Goal: Information Seeking & Learning: Learn about a topic

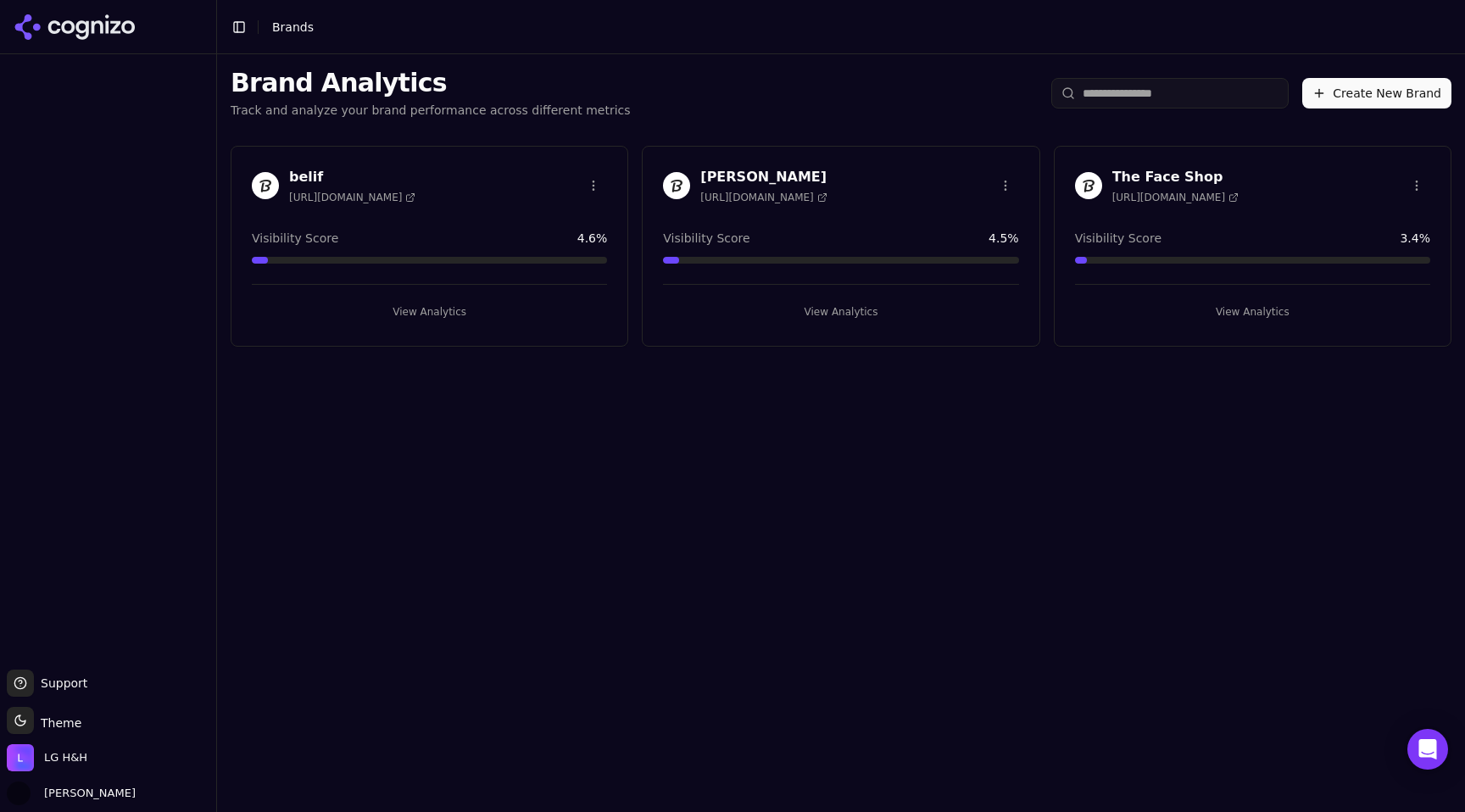
click at [244, 34] on button "Toggle Sidebar" at bounding box center [238, 26] width 24 height 24
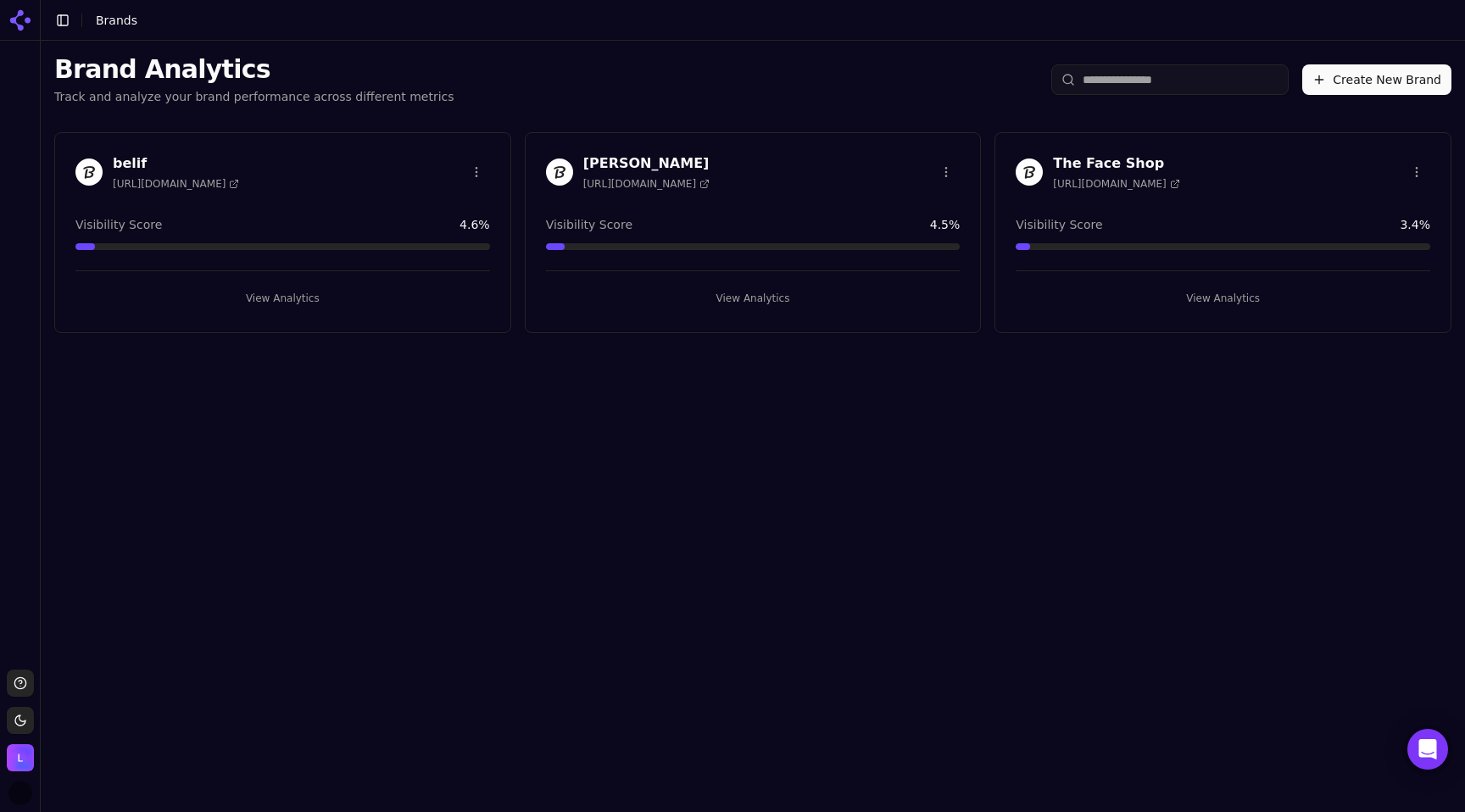
click at [62, 21] on button "Toggle Sidebar" at bounding box center [62, 20] width 24 height 24
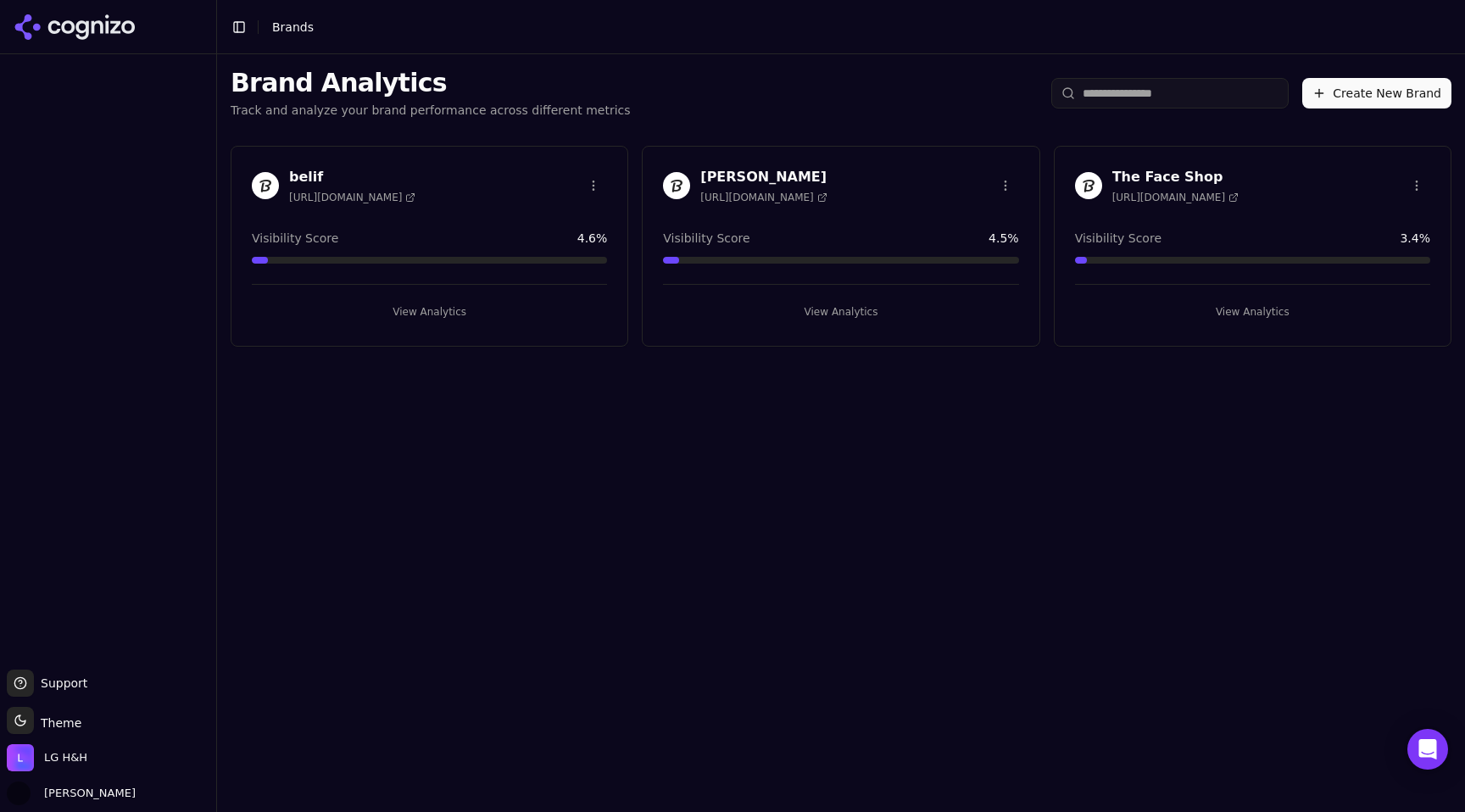
click at [28, 24] on icon at bounding box center [74, 26] width 123 height 25
click at [104, 25] on icon at bounding box center [74, 26] width 123 height 25
click at [443, 314] on button "View Analytics" at bounding box center [428, 312] width 355 height 27
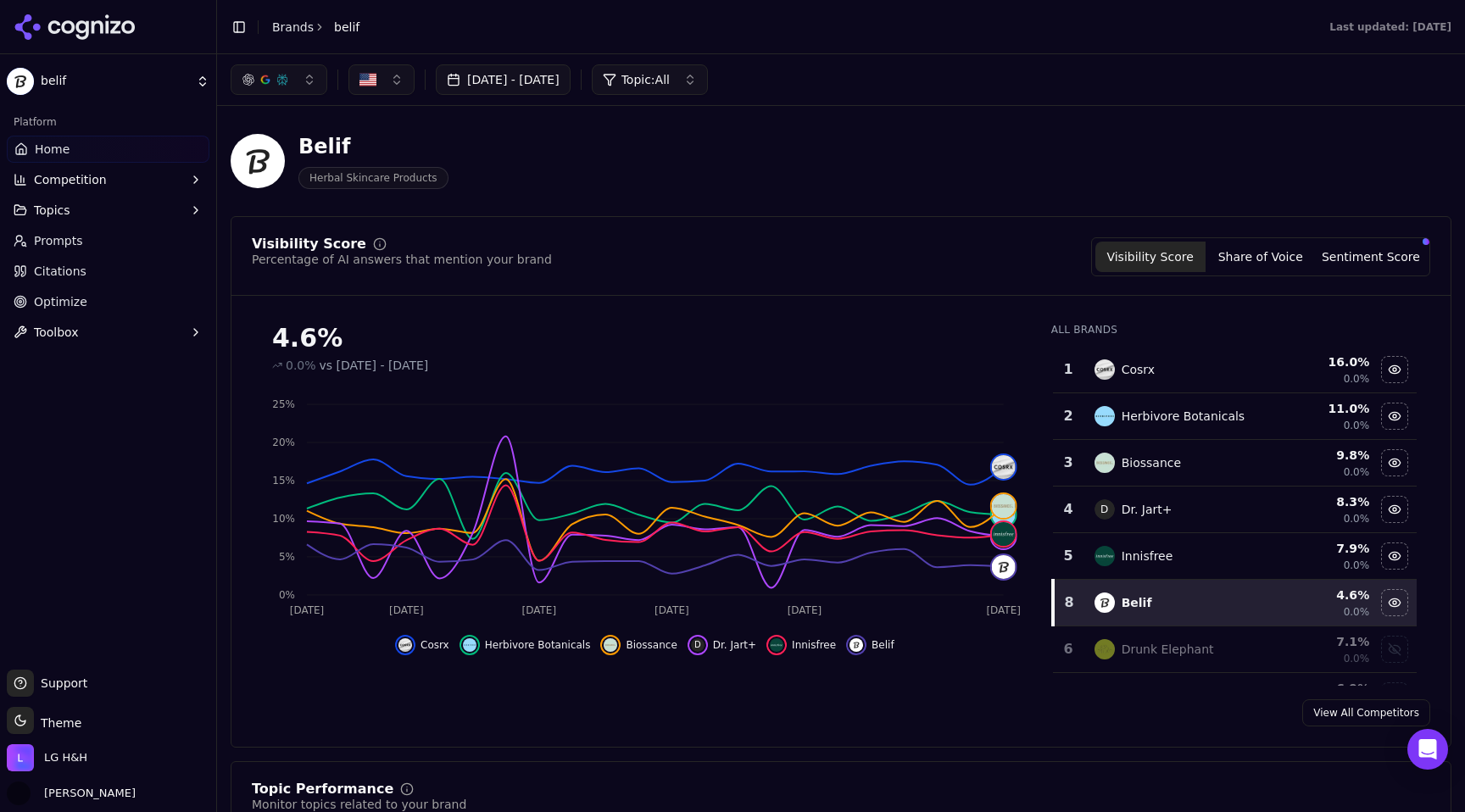
click at [108, 201] on button "Topics" at bounding box center [108, 209] width 202 height 27
click at [106, 203] on button "Topics" at bounding box center [108, 209] width 202 height 27
click at [134, 177] on button "Competition" at bounding box center [108, 180] width 202 height 27
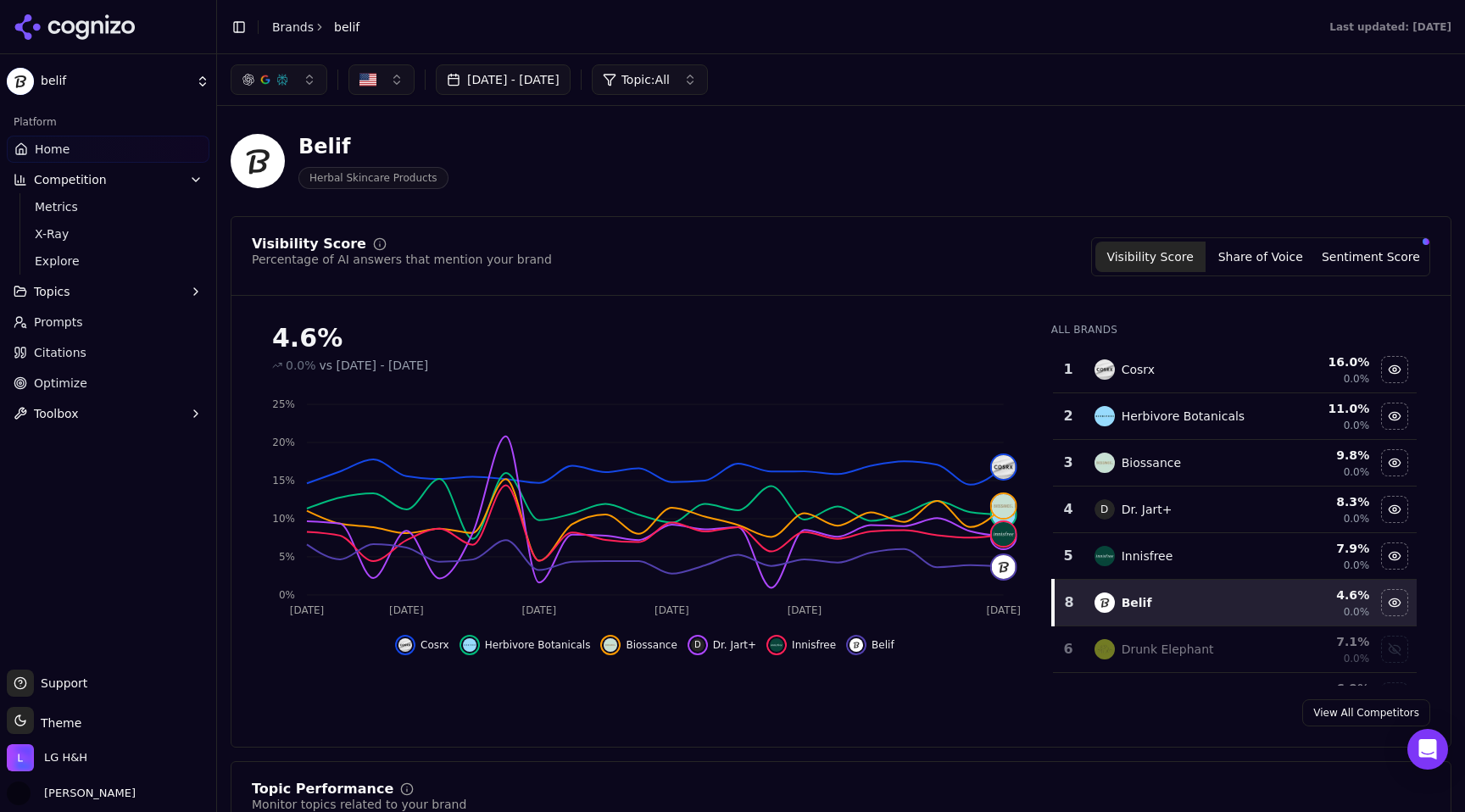
click at [134, 177] on button "Competition" at bounding box center [108, 180] width 202 height 27
click at [305, 76] on button "button" at bounding box center [279, 80] width 96 height 31
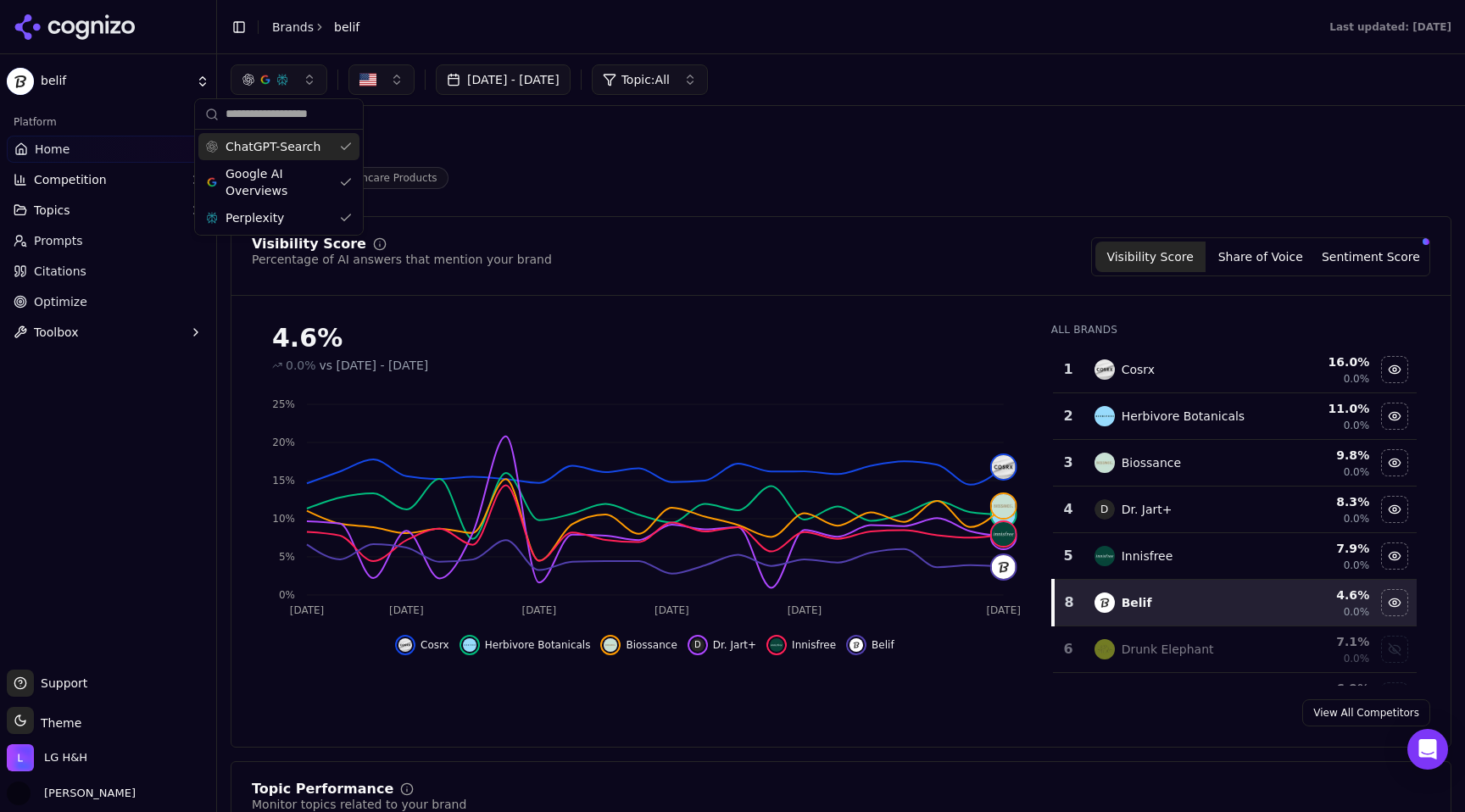
click at [305, 76] on button "button" at bounding box center [279, 80] width 96 height 31
click at [93, 182] on span "Competition" at bounding box center [70, 179] width 73 height 17
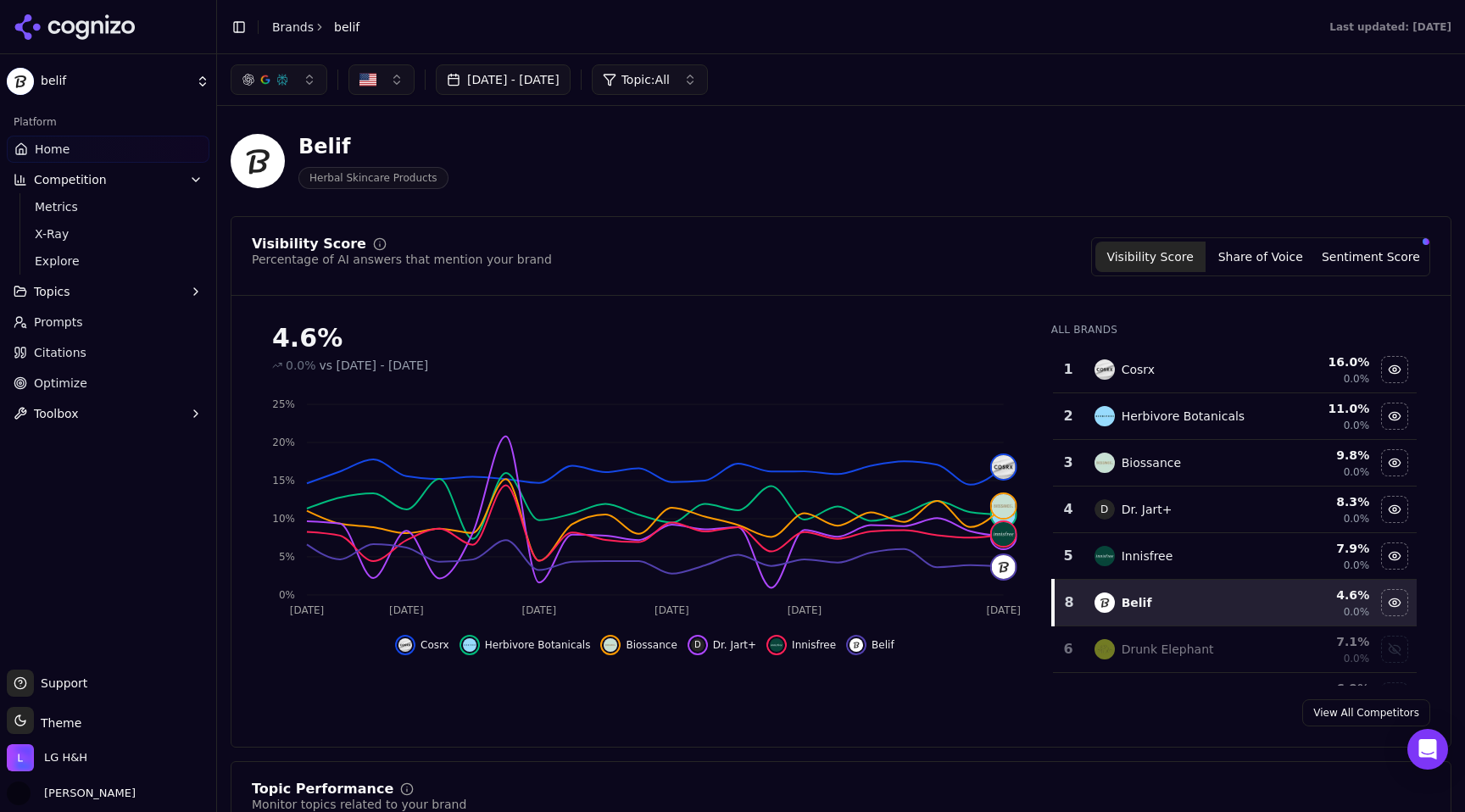
click at [93, 182] on span "Competition" at bounding box center [70, 179] width 73 height 17
click at [70, 208] on button "Topics" at bounding box center [108, 209] width 202 height 27
click at [116, 239] on link "Prompts" at bounding box center [108, 240] width 202 height 27
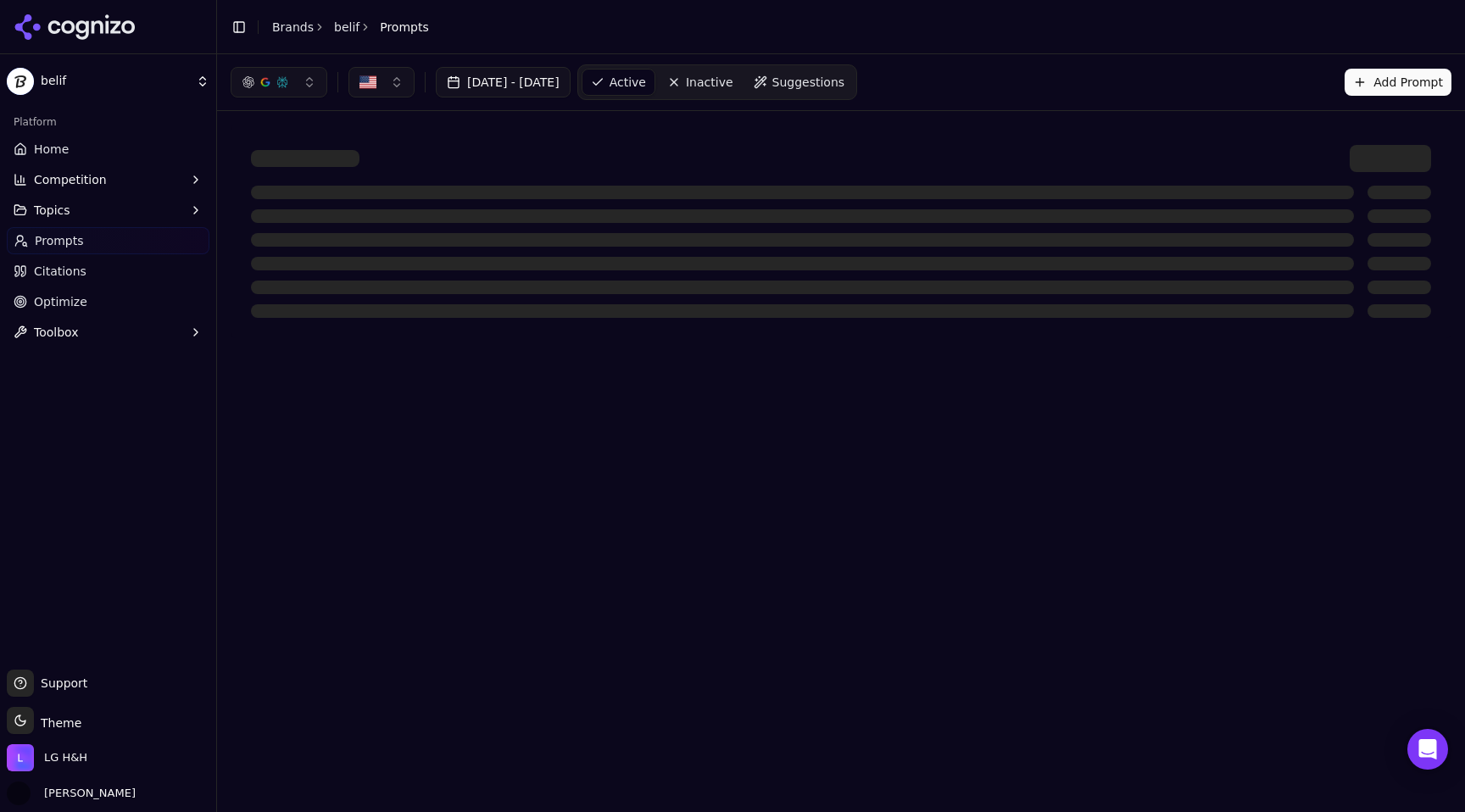
click at [124, 222] on button "Topics" at bounding box center [108, 209] width 202 height 27
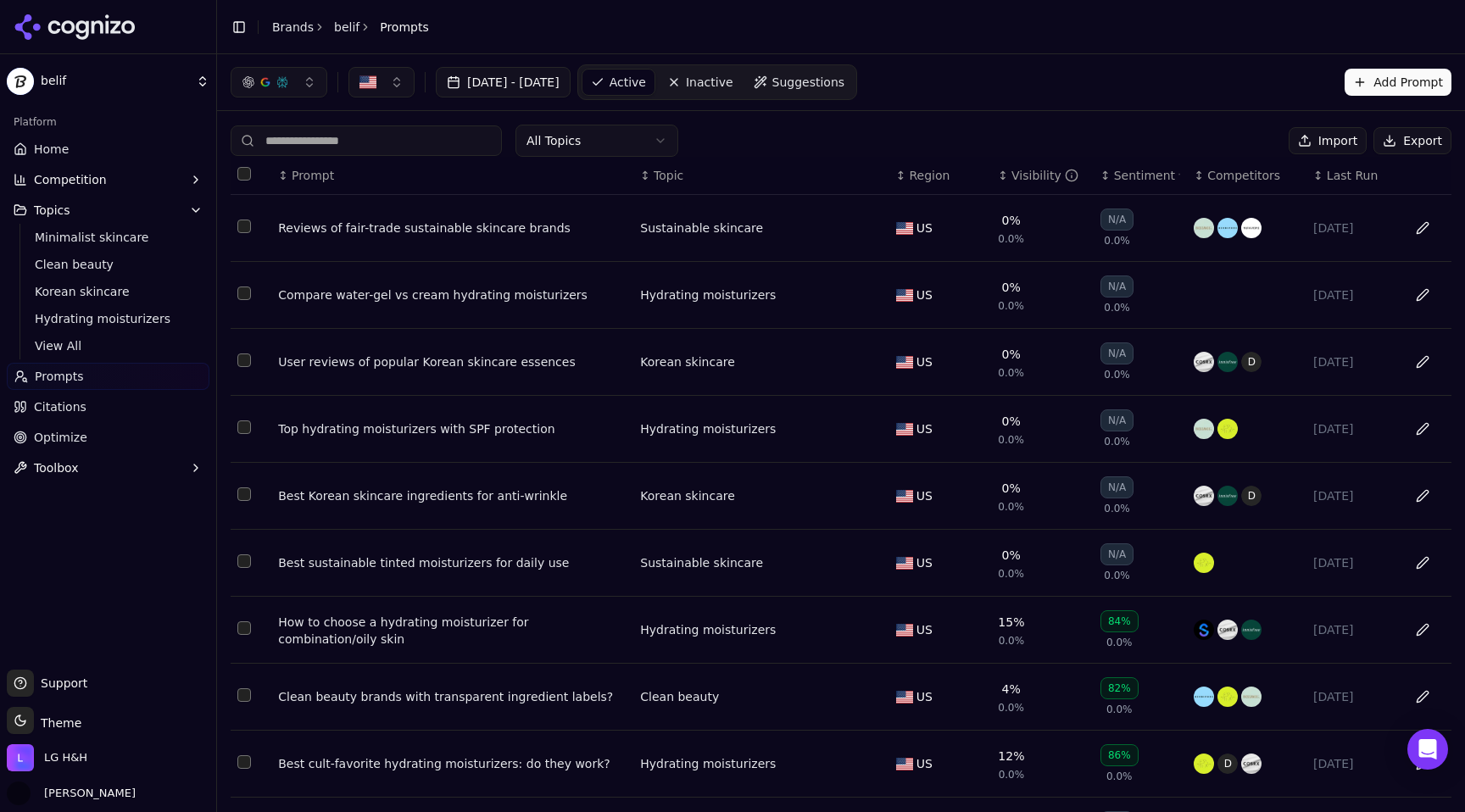
click at [126, 150] on link "Home" at bounding box center [108, 149] width 202 height 27
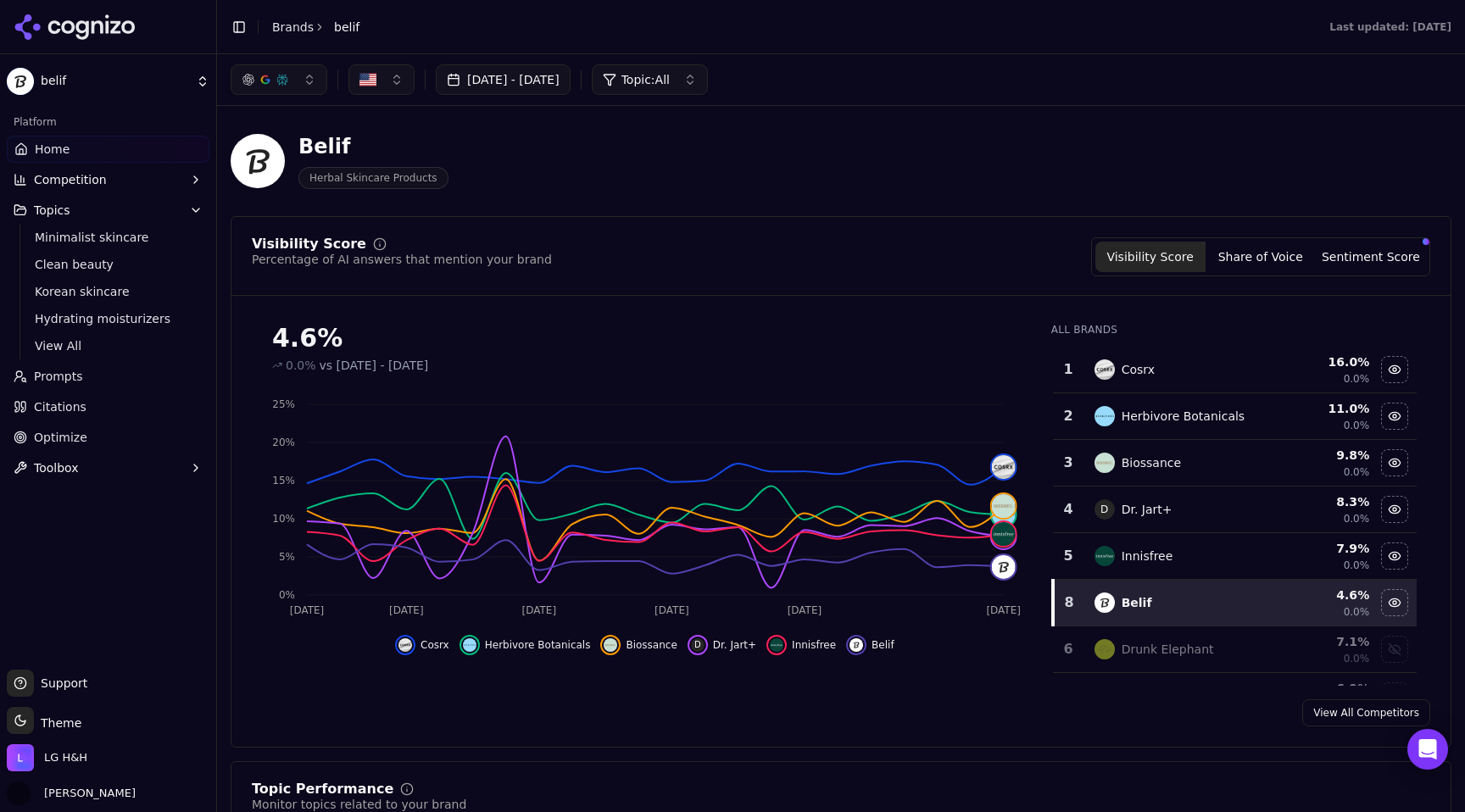
click at [1400, 258] on button "Sentiment Score" at bounding box center [1371, 257] width 110 height 31
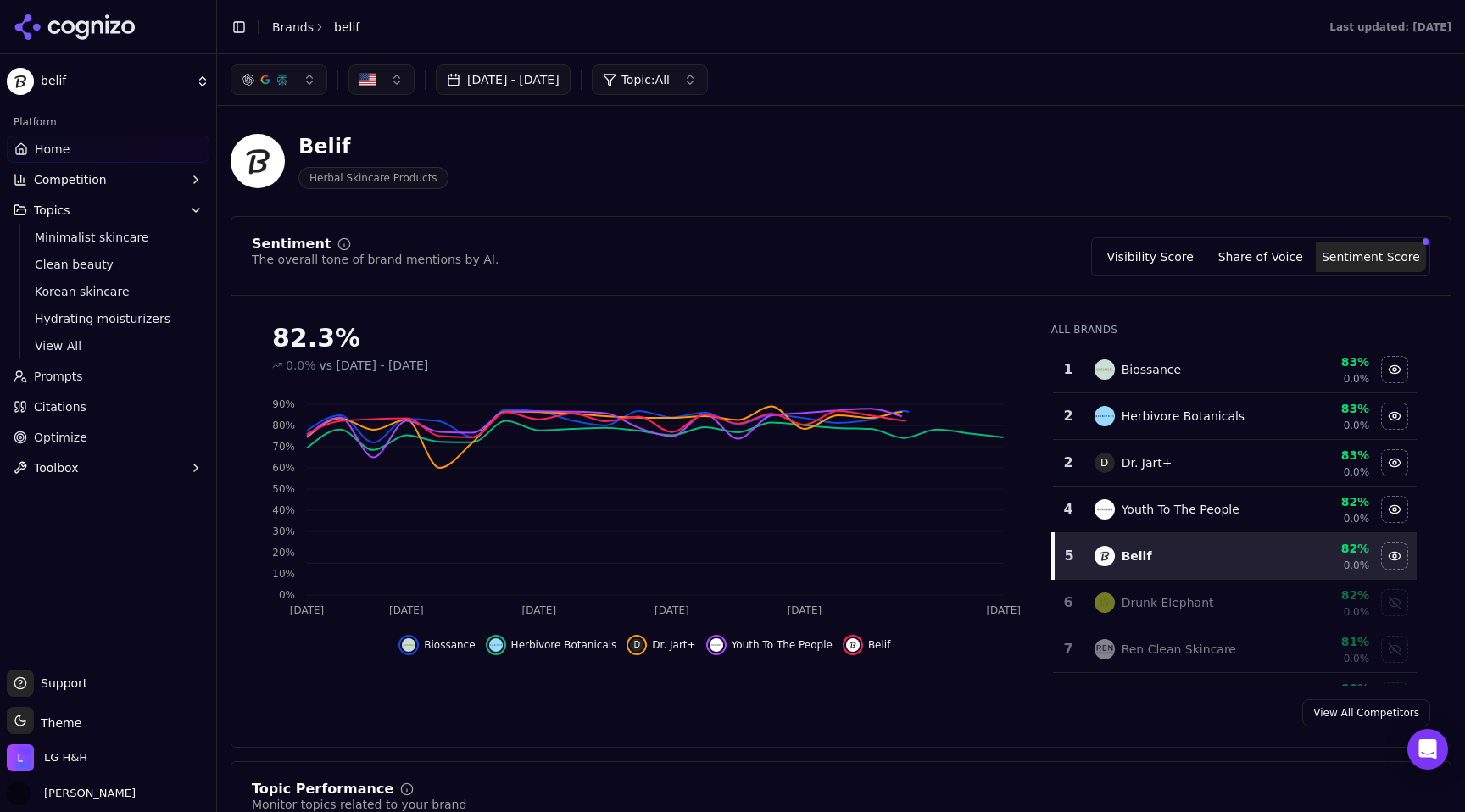
click at [1152, 258] on button "Visibility Score" at bounding box center [1150, 257] width 110 height 31
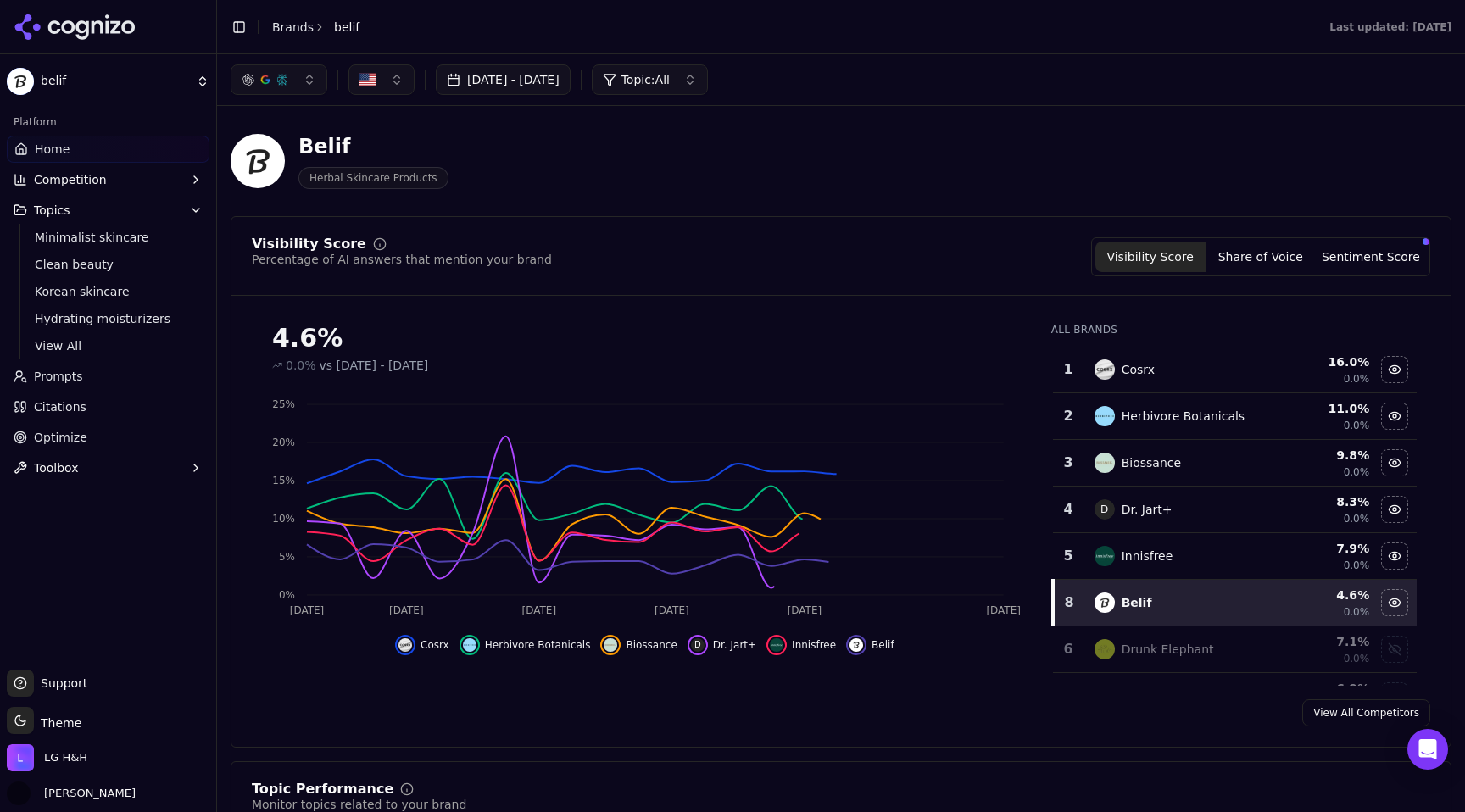
click at [1286, 268] on button "Share of Voice" at bounding box center [1261, 257] width 110 height 31
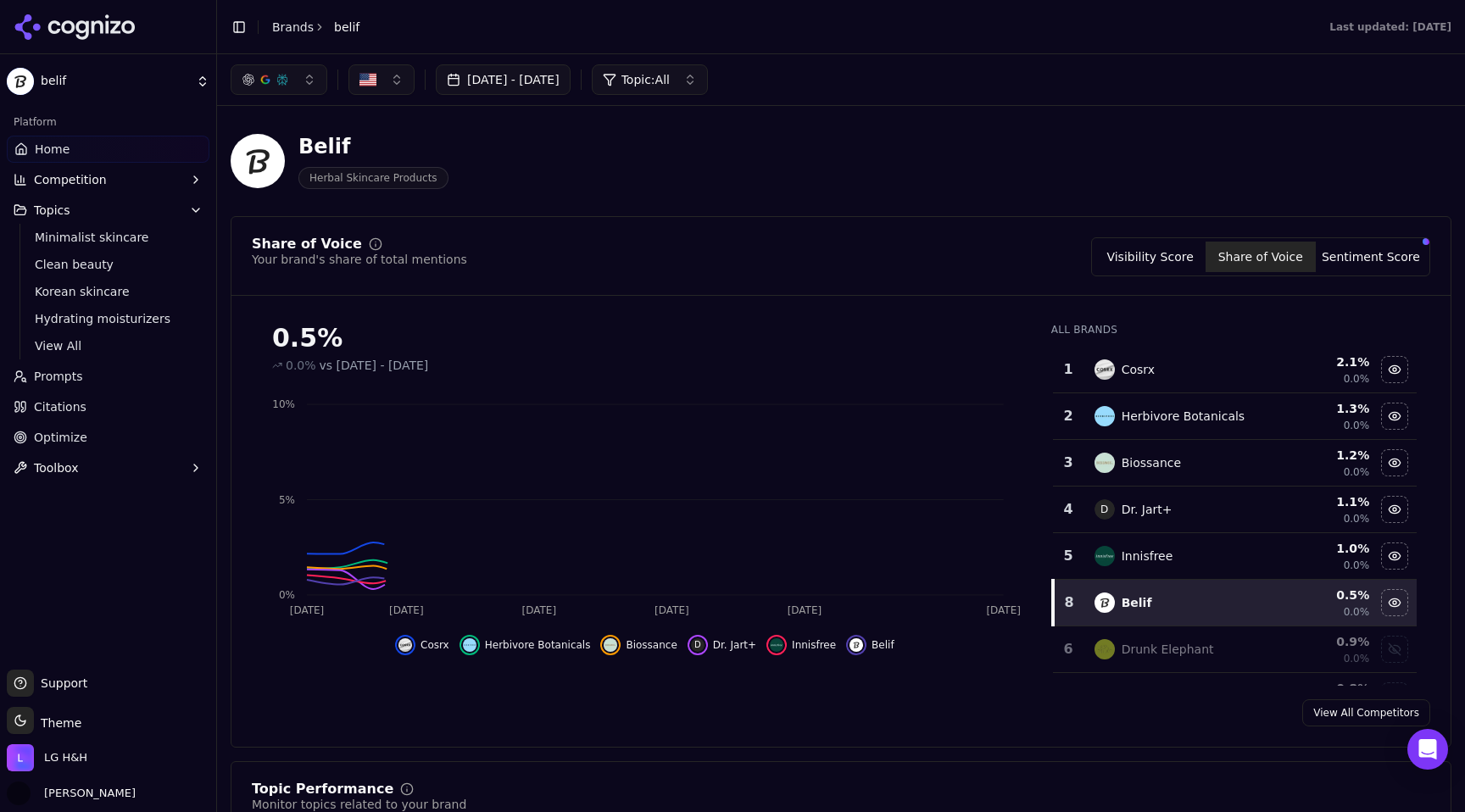
click at [1392, 256] on button "Sentiment Score" at bounding box center [1371, 257] width 110 height 31
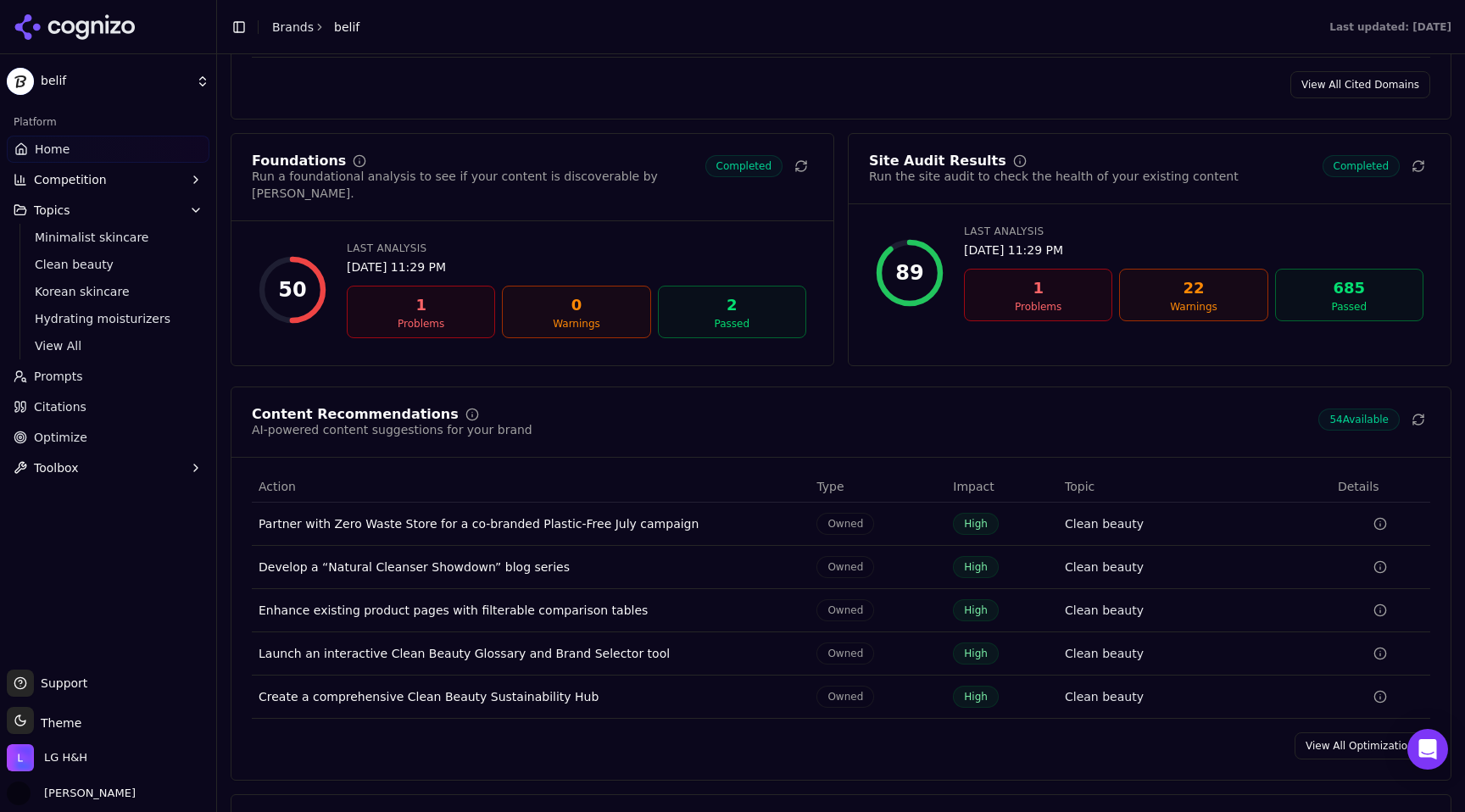
scroll to position [2247, 0]
click at [1204, 290] on div "22" at bounding box center [1193, 286] width 133 height 24
click at [1202, 319] on div "22 Warnings" at bounding box center [1193, 293] width 148 height 53
click at [958, 166] on div "Site Audit Results" at bounding box center [938, 158] width 138 height 13
click at [945, 163] on div "Site Audit Results" at bounding box center [938, 158] width 138 height 13
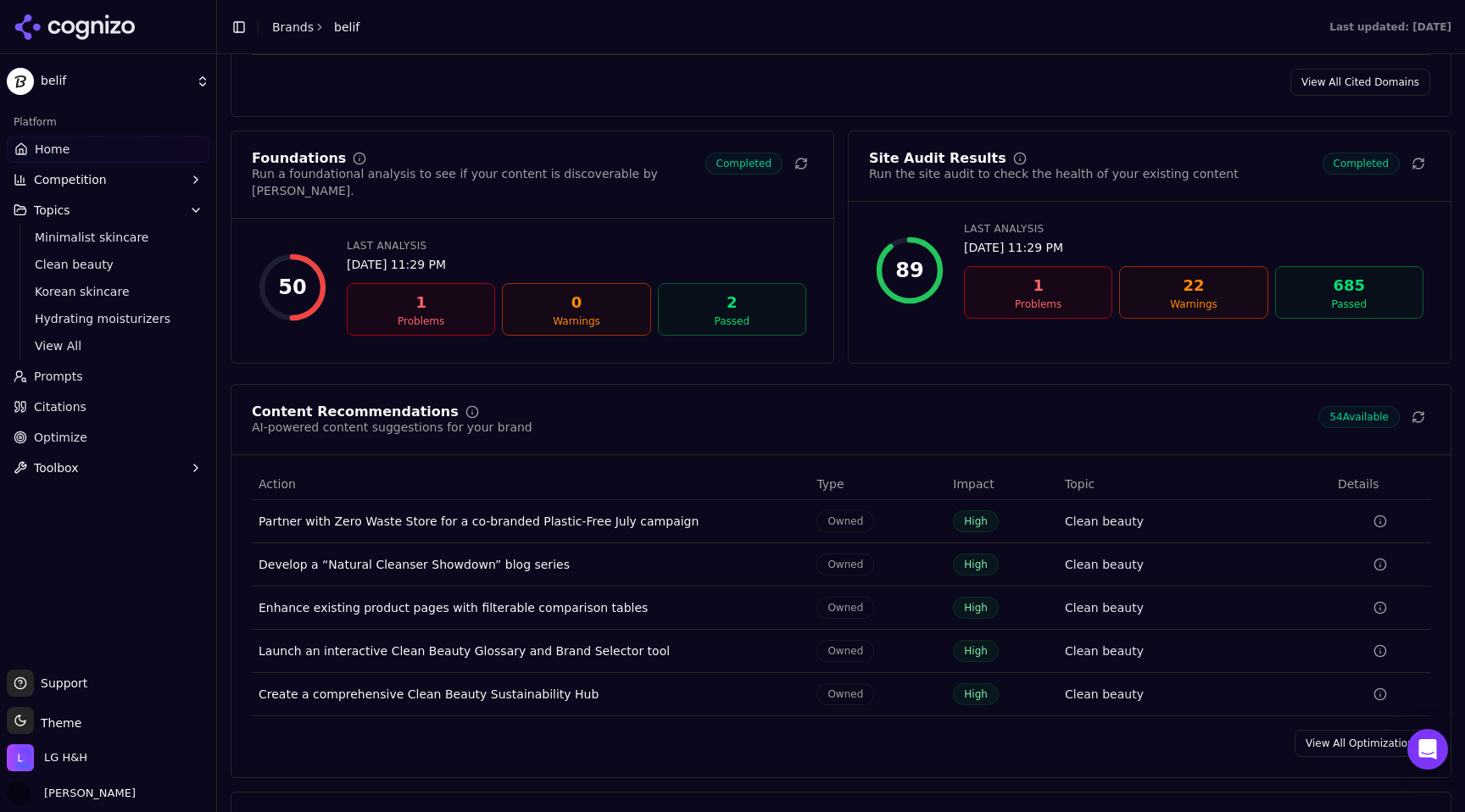
click at [926, 287] on div "89" at bounding box center [909, 270] width 67 height 67
click at [1176, 287] on div "22" at bounding box center [1193, 286] width 133 height 24
click at [1195, 294] on div "22" at bounding box center [1193, 286] width 133 height 24
click at [956, 163] on div "Site Audit Results" at bounding box center [938, 158] width 138 height 13
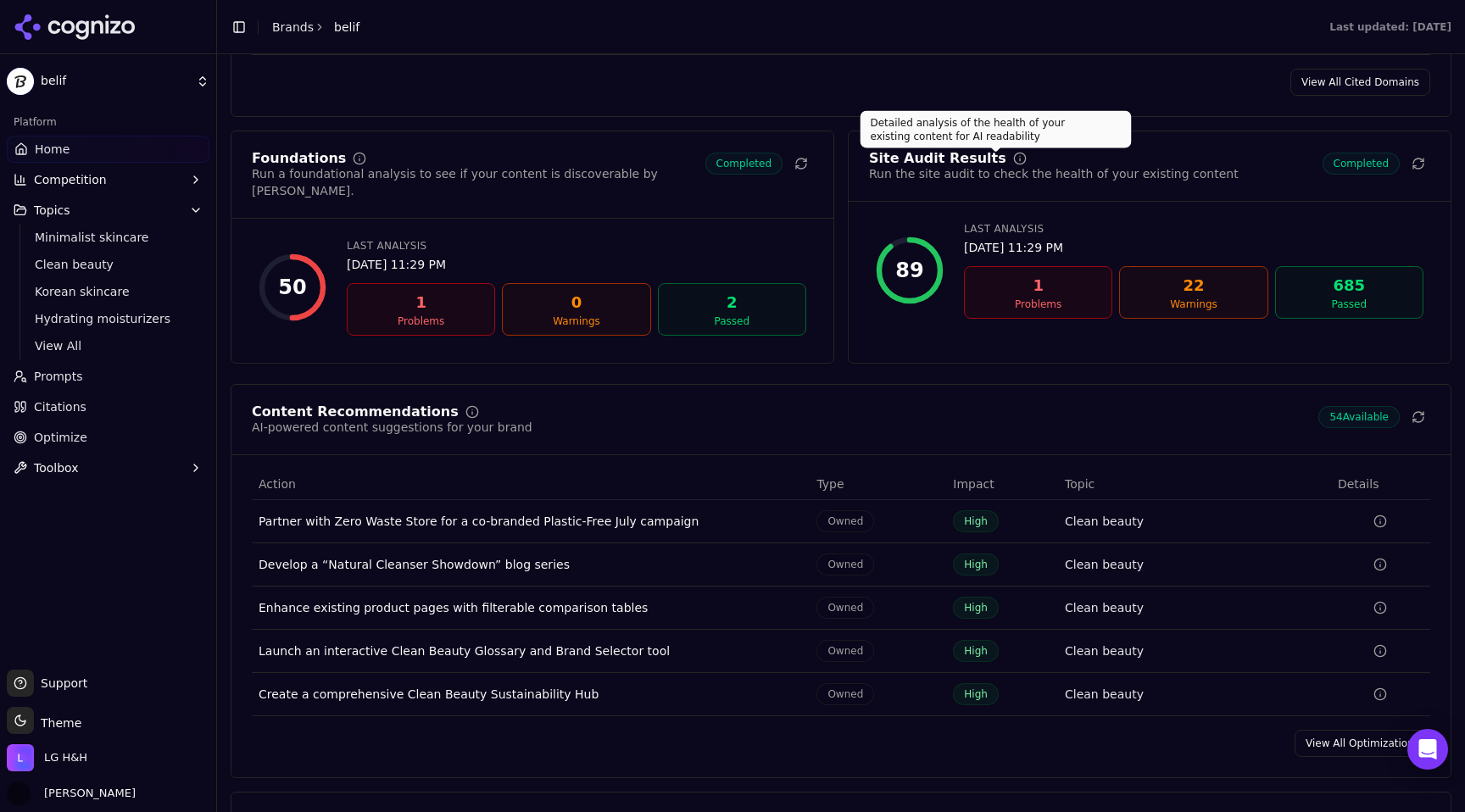
click at [1013, 165] on icon at bounding box center [1019, 158] width 13 height 13
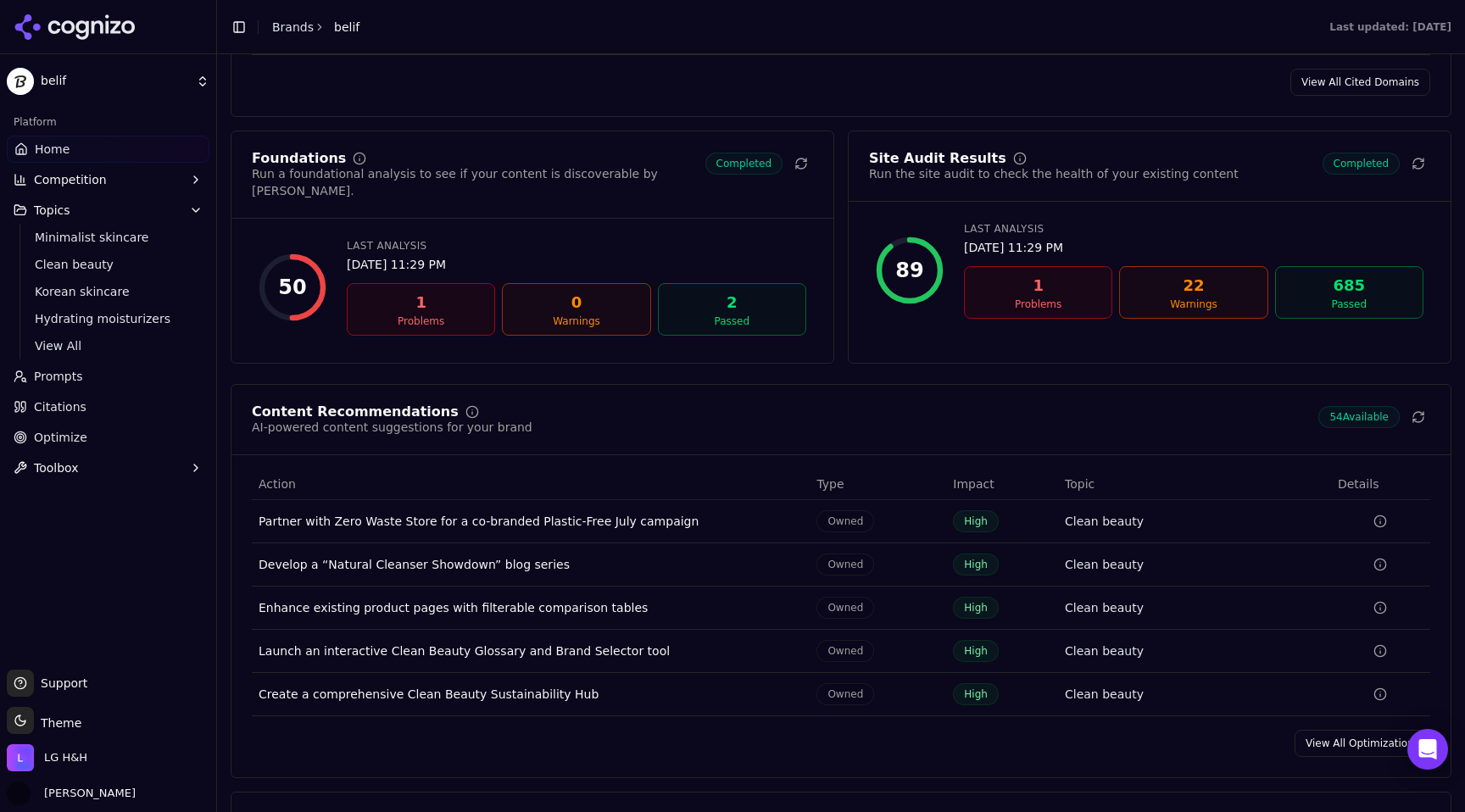
click at [117, 180] on button "Competition" at bounding box center [108, 180] width 202 height 27
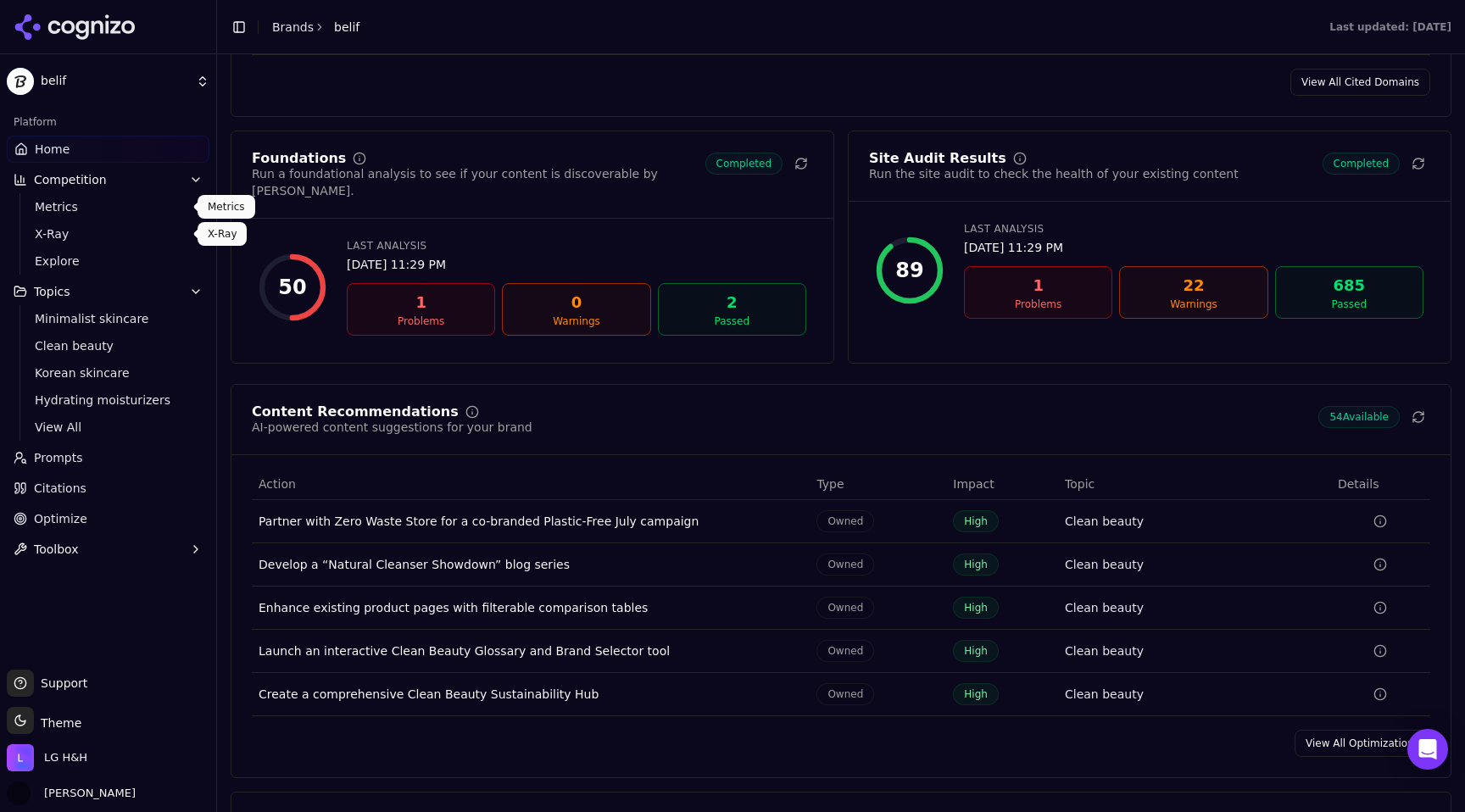
click at [103, 213] on span "Metrics" at bounding box center [109, 206] width 147 height 17
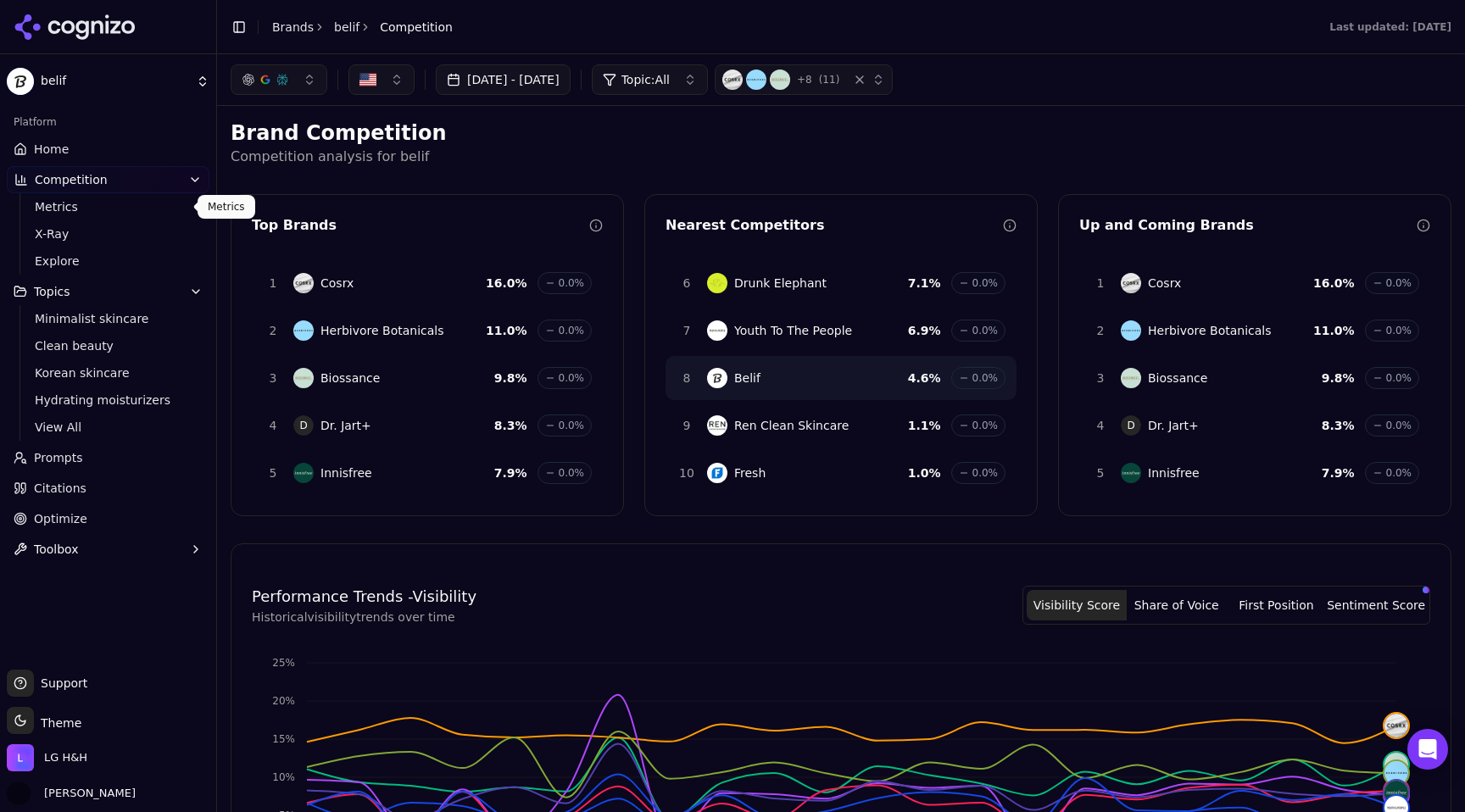
click at [143, 210] on span "Metrics" at bounding box center [109, 206] width 147 height 17
click at [69, 240] on span "X-Ray" at bounding box center [109, 233] width 147 height 17
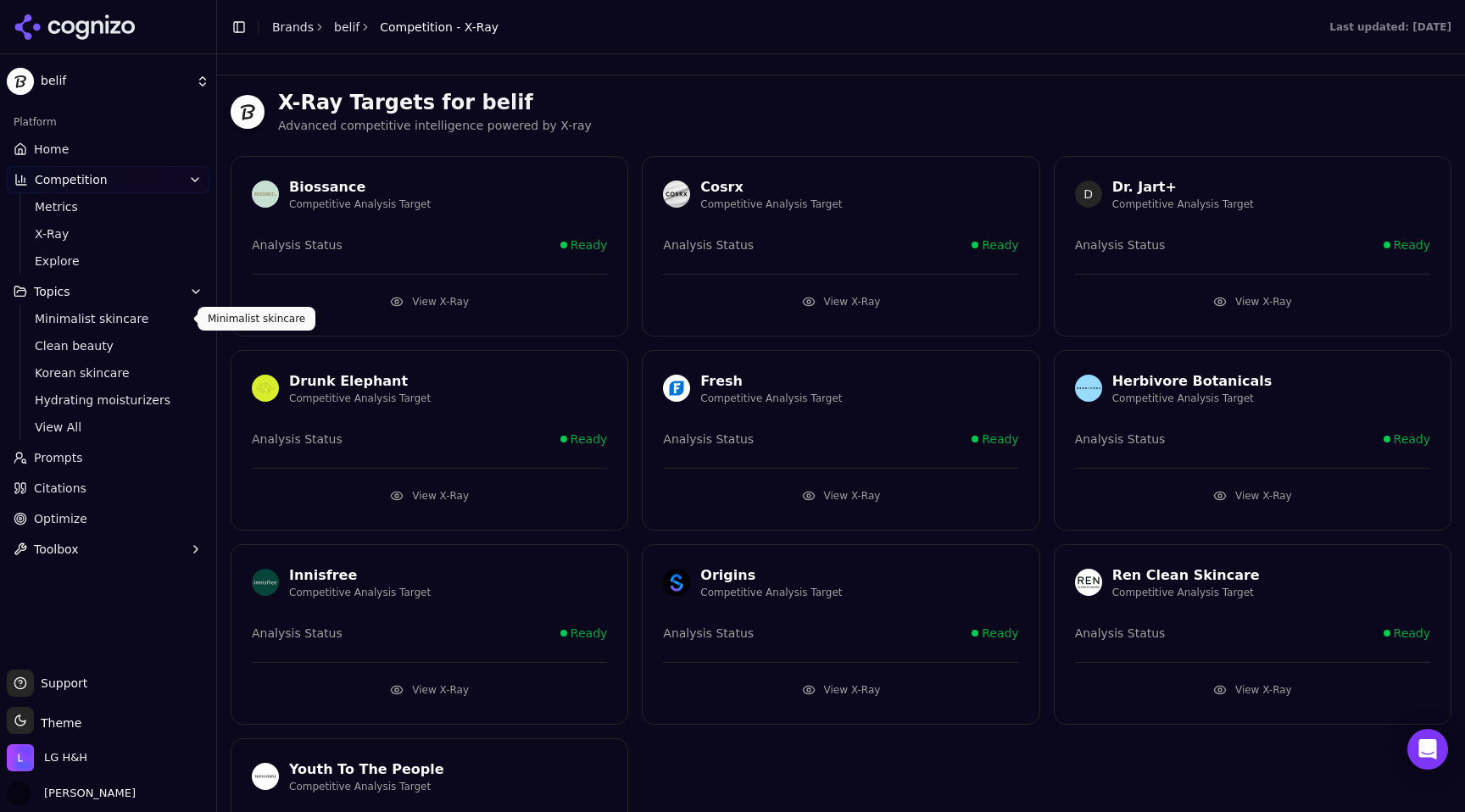
click at [107, 301] on button "Topics" at bounding box center [108, 291] width 202 height 27
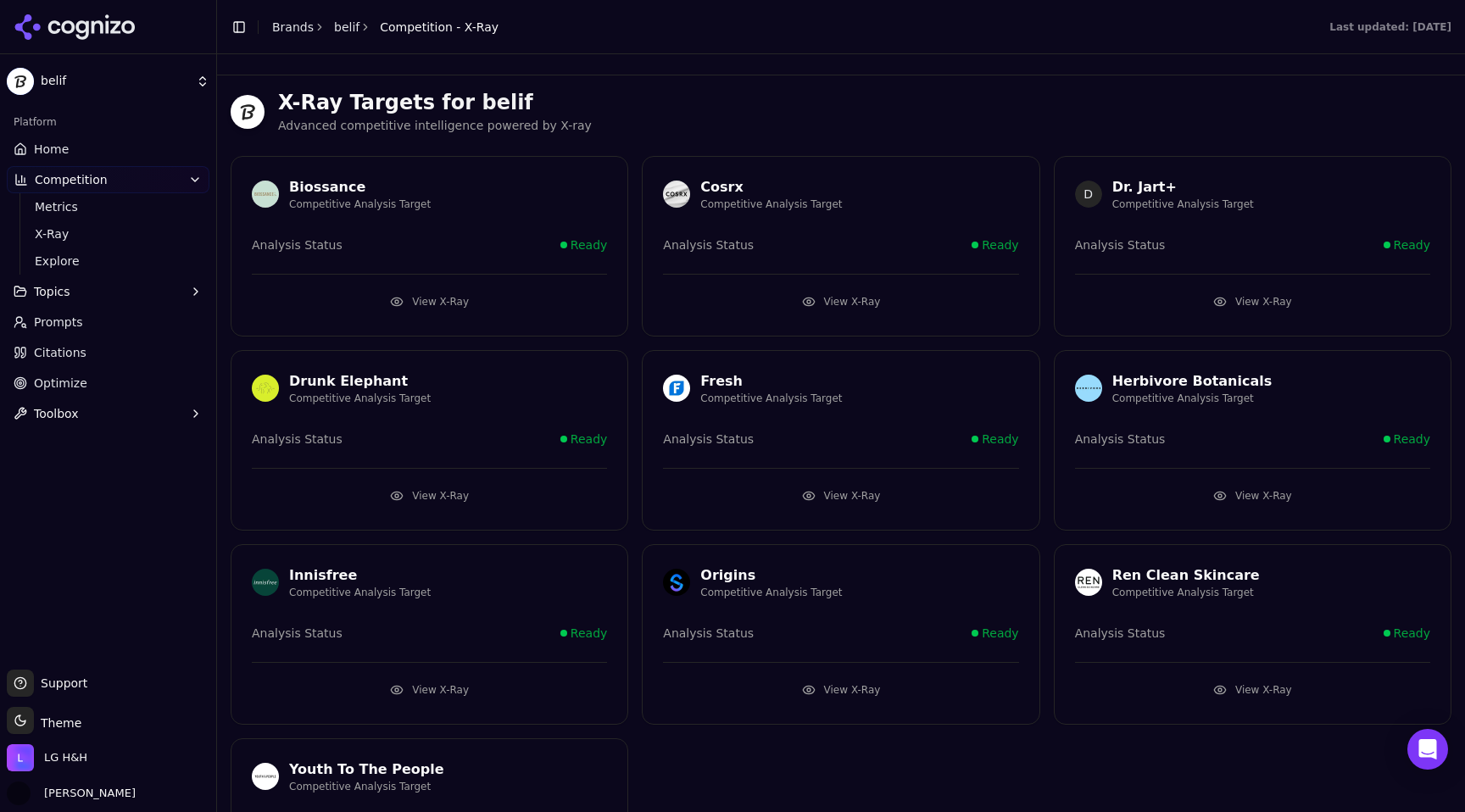
click at [102, 300] on button "Topics" at bounding box center [108, 291] width 202 height 27
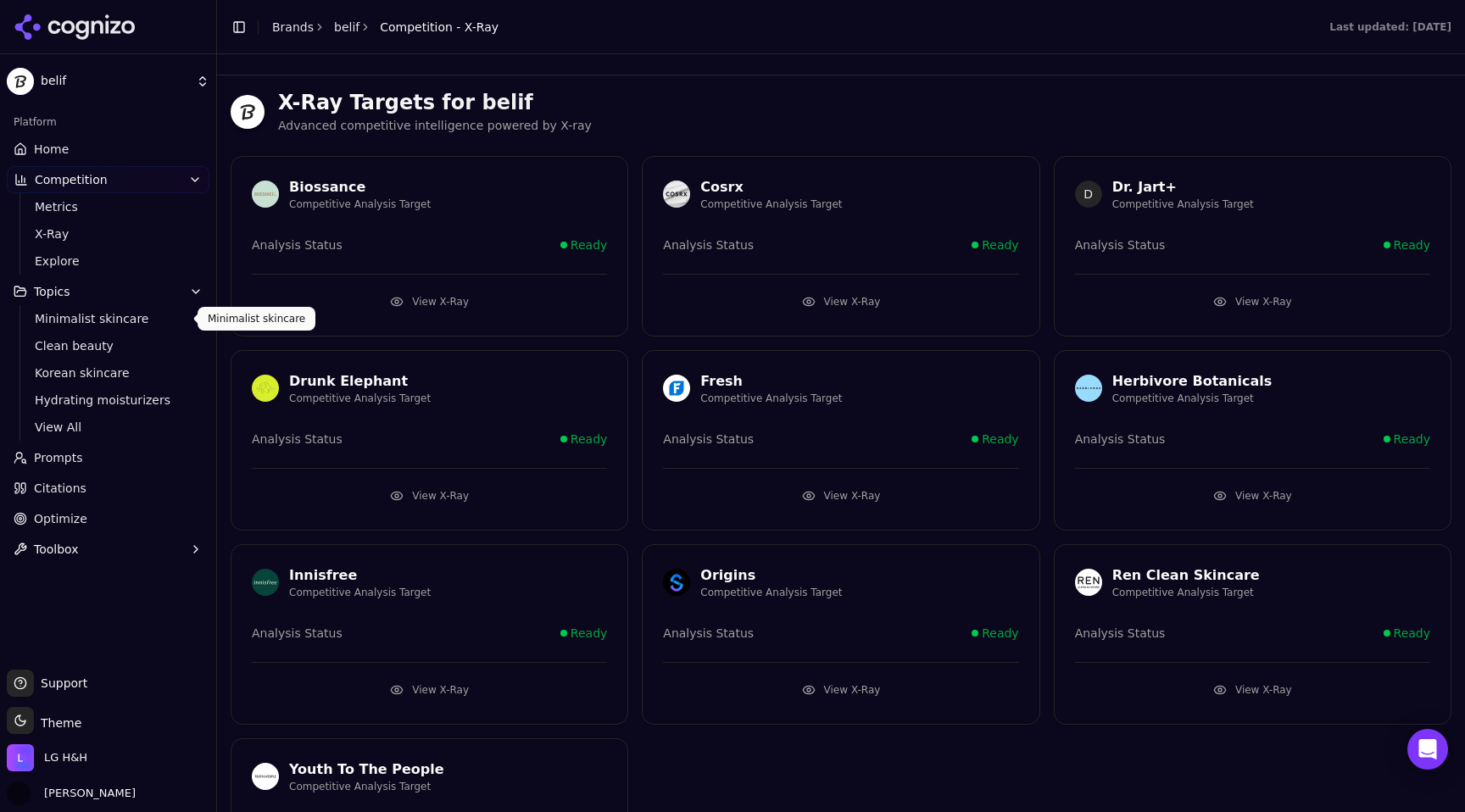
click at [97, 310] on span "Minimalist skincare" at bounding box center [109, 318] width 147 height 17
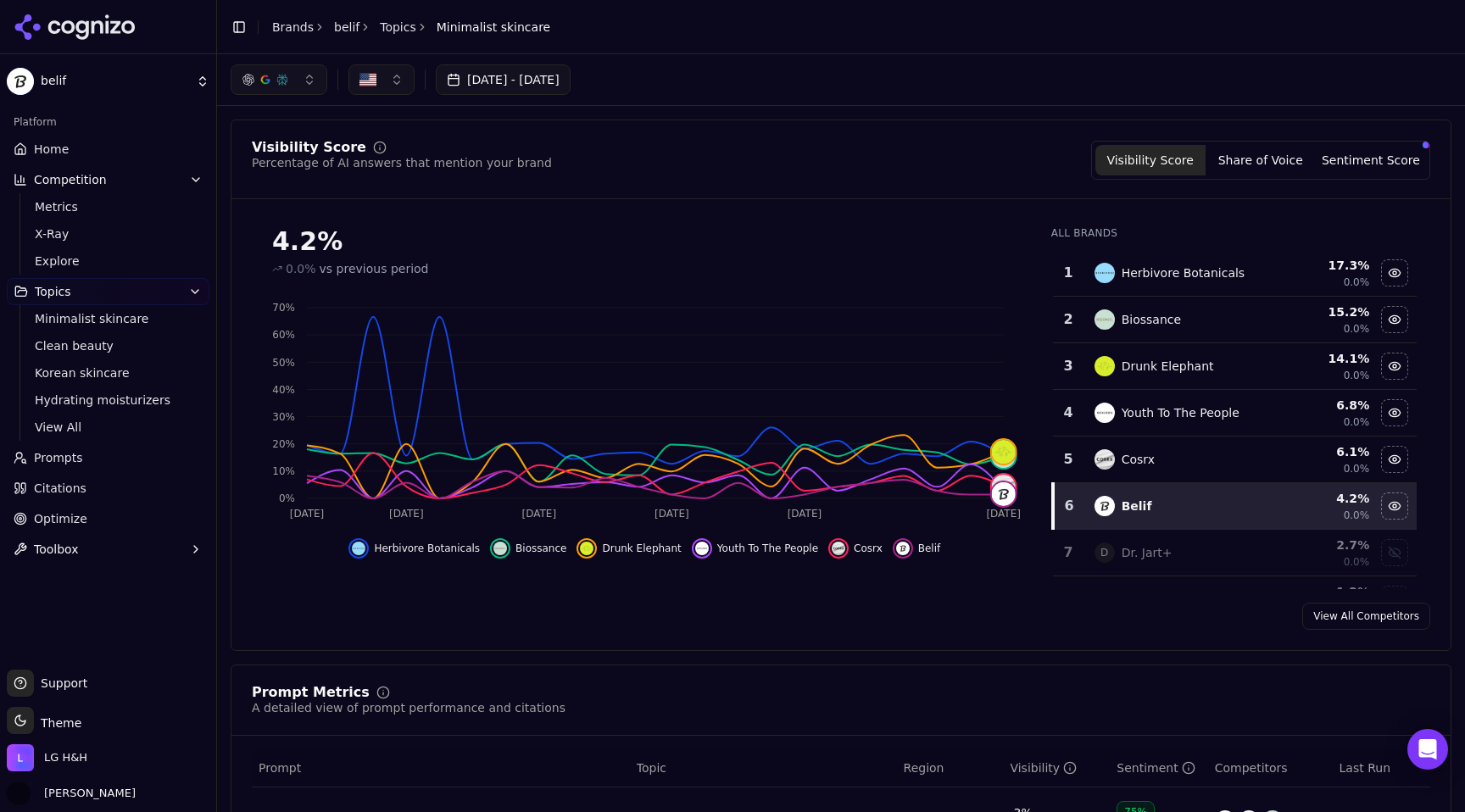
click at [69, 511] on span "Optimize" at bounding box center [60, 519] width 53 height 17
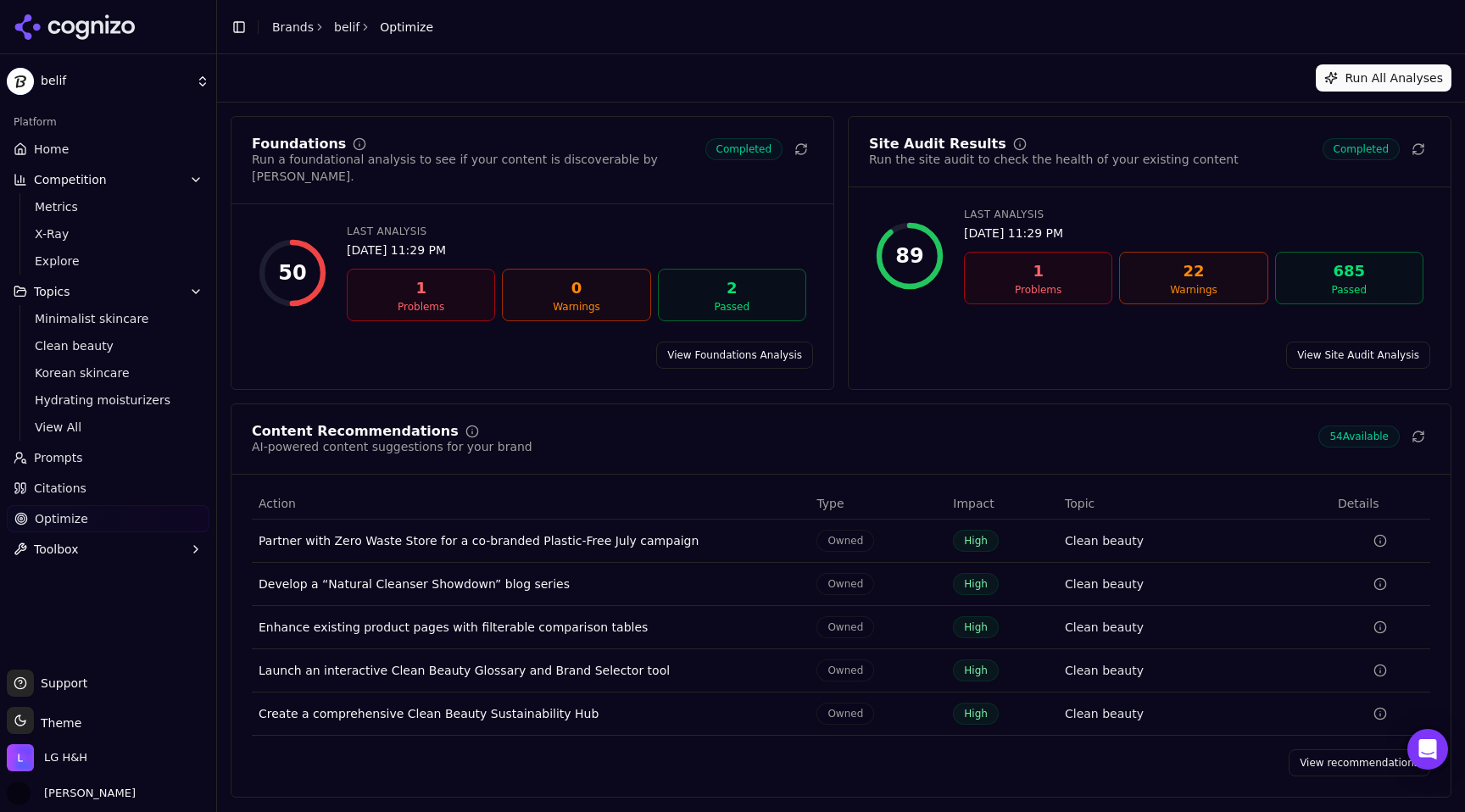
click at [1342, 342] on link "View Site Audit Analysis" at bounding box center [1358, 355] width 144 height 27
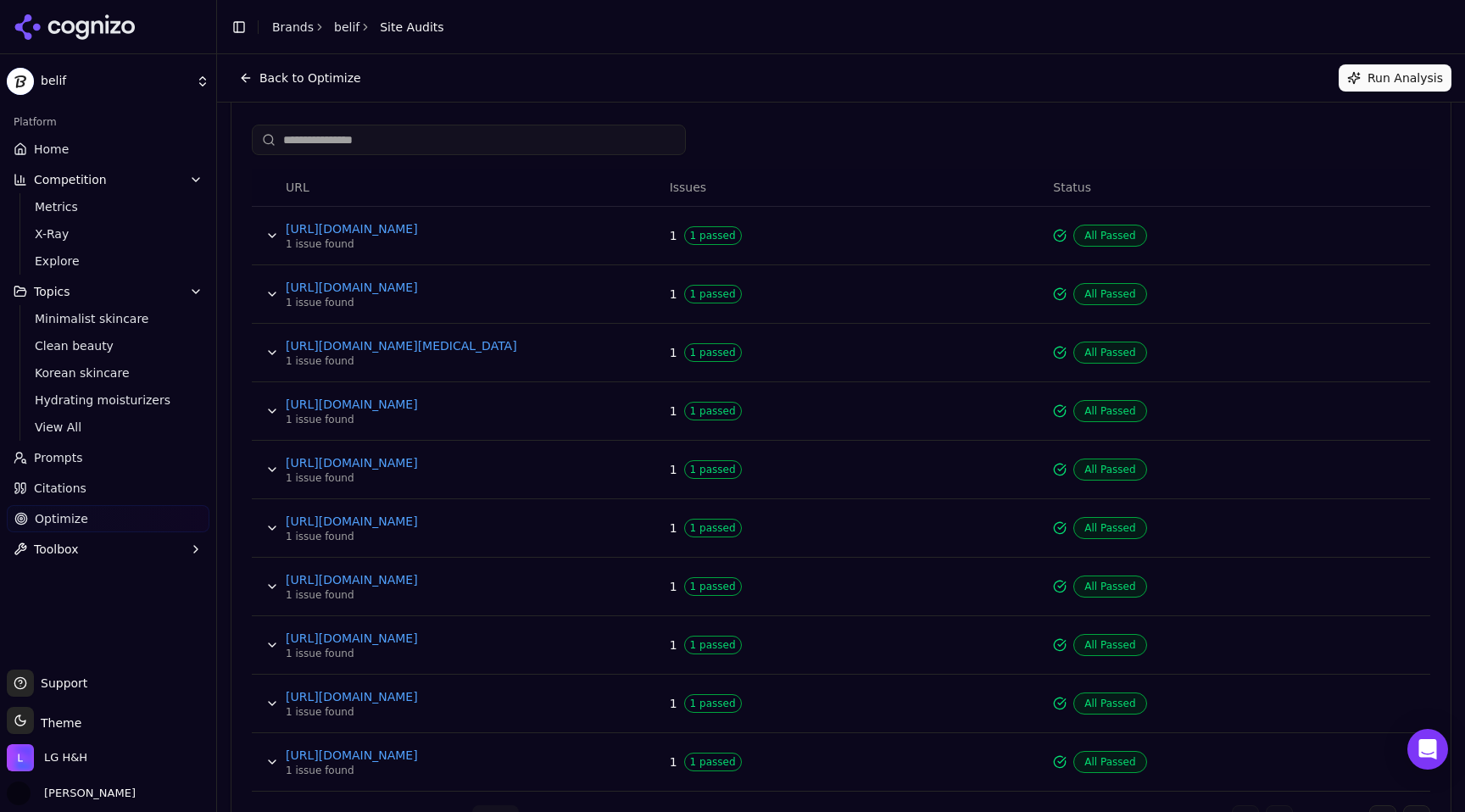
scroll to position [644, 0]
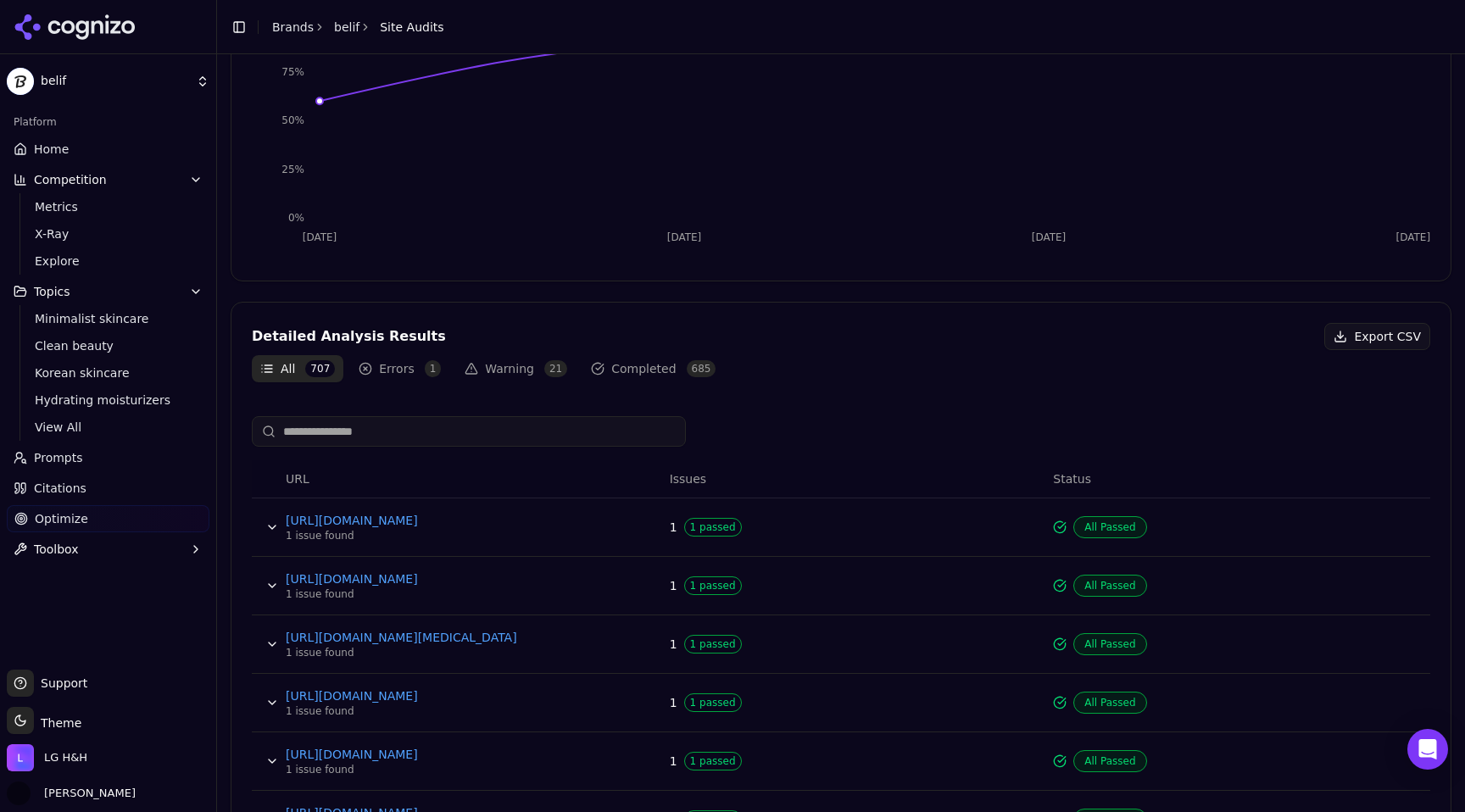
click at [383, 369] on button "Errors 1" at bounding box center [400, 368] width 99 height 27
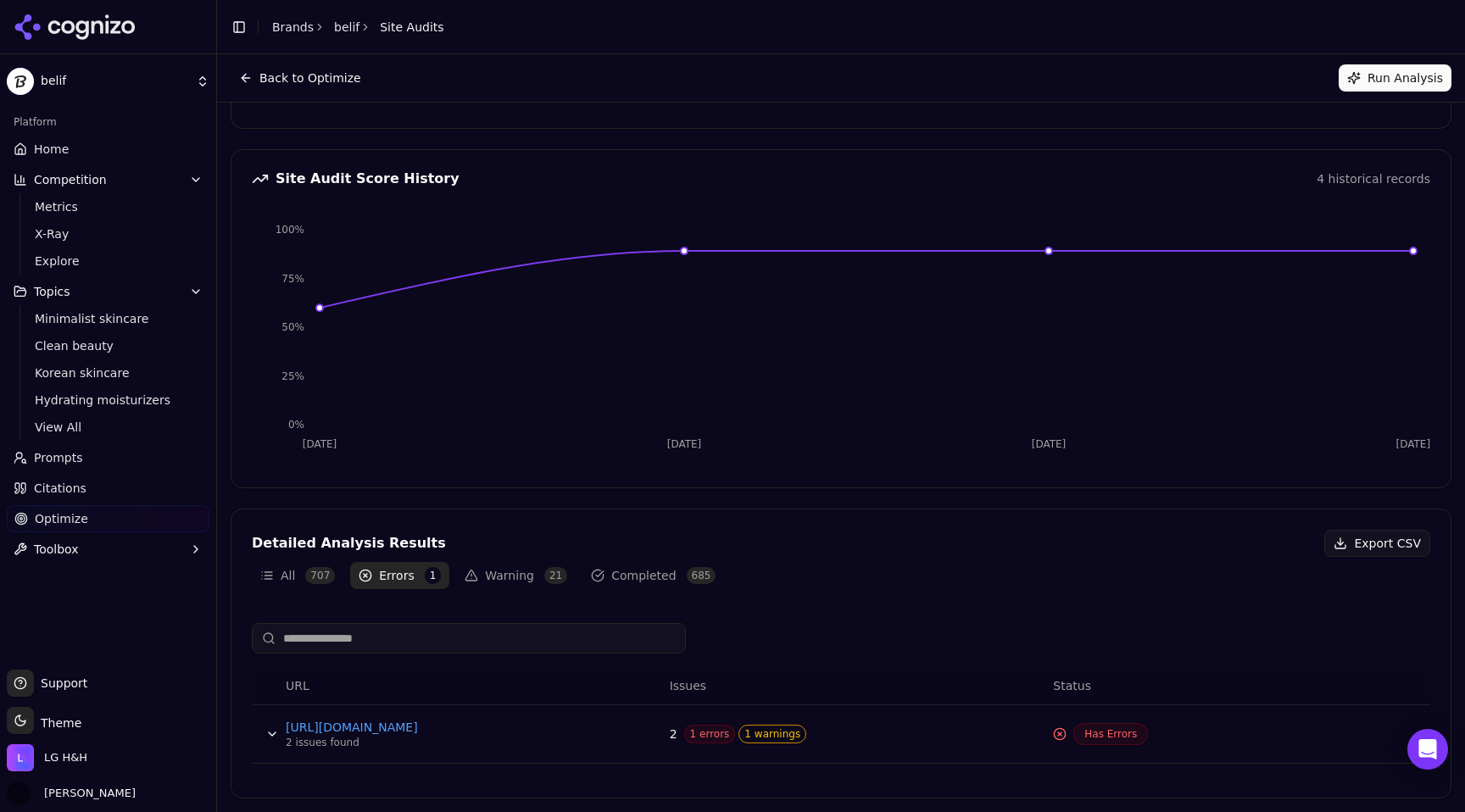
click at [1123, 736] on span "Has Errors" at bounding box center [1110, 733] width 74 height 22
click at [711, 729] on span "1 errors" at bounding box center [710, 733] width 52 height 18
click at [280, 737] on button "Data table" at bounding box center [272, 733] width 27 height 27
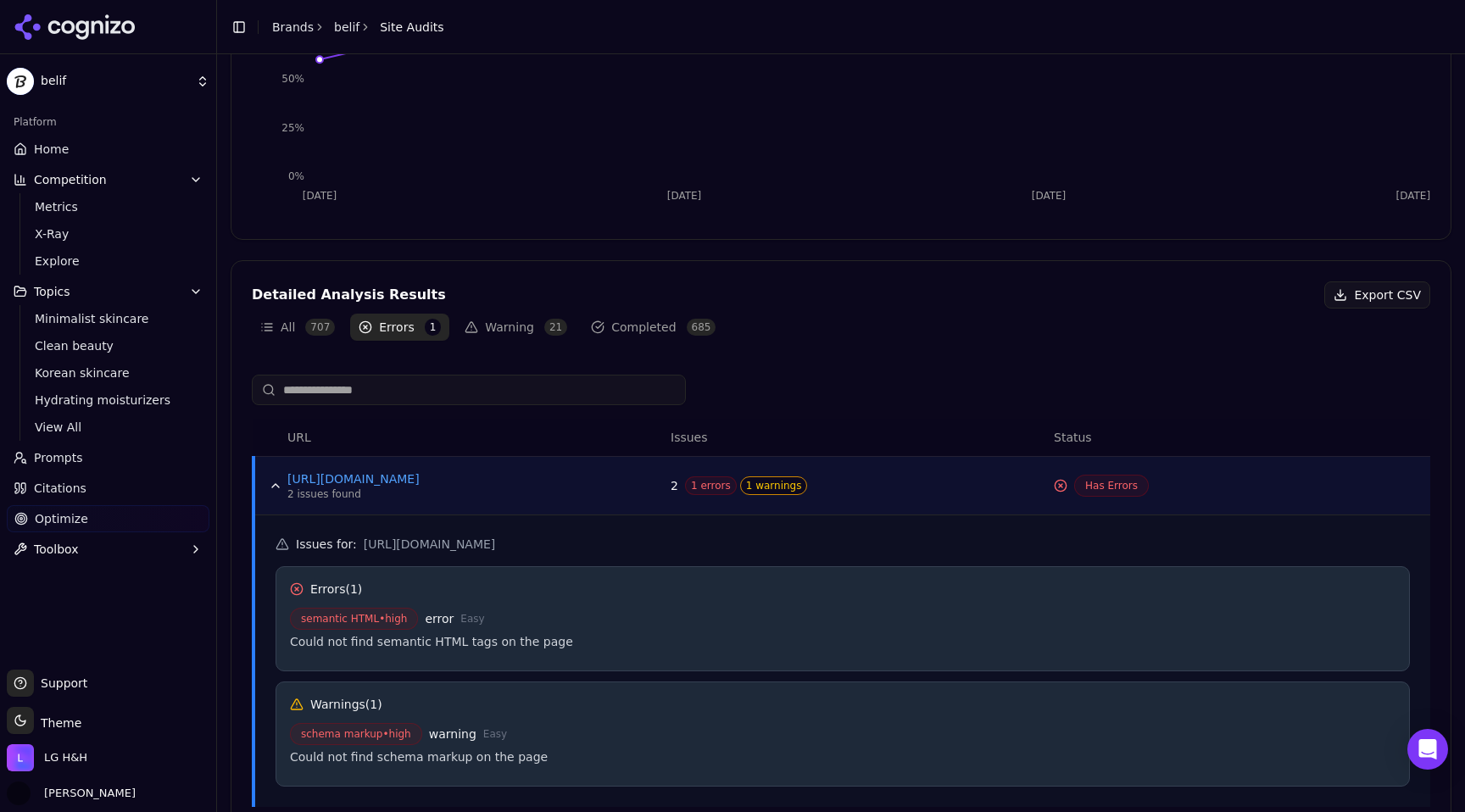
scroll to position [382, 0]
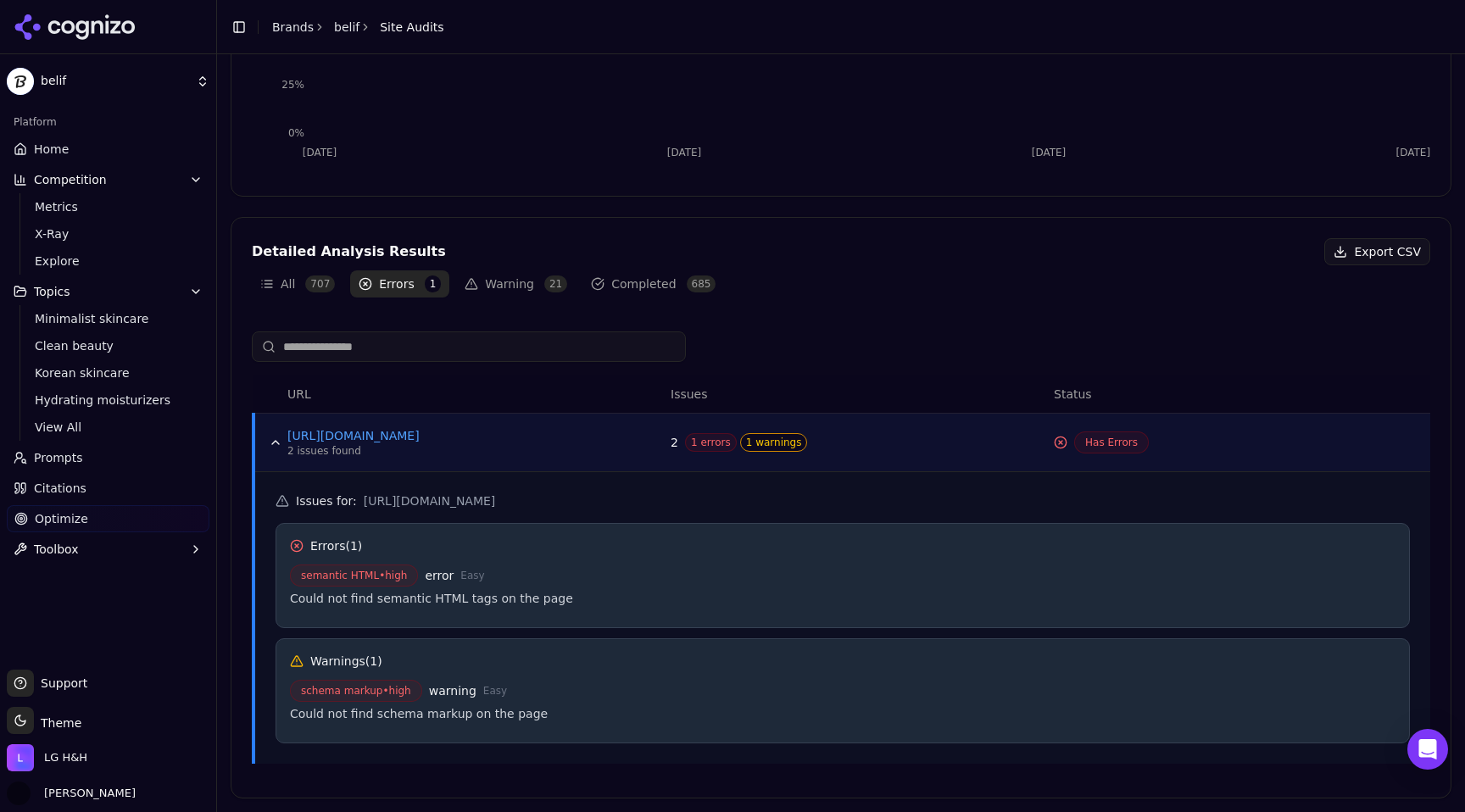
click at [524, 280] on button "Warning 21" at bounding box center [516, 284] width 119 height 27
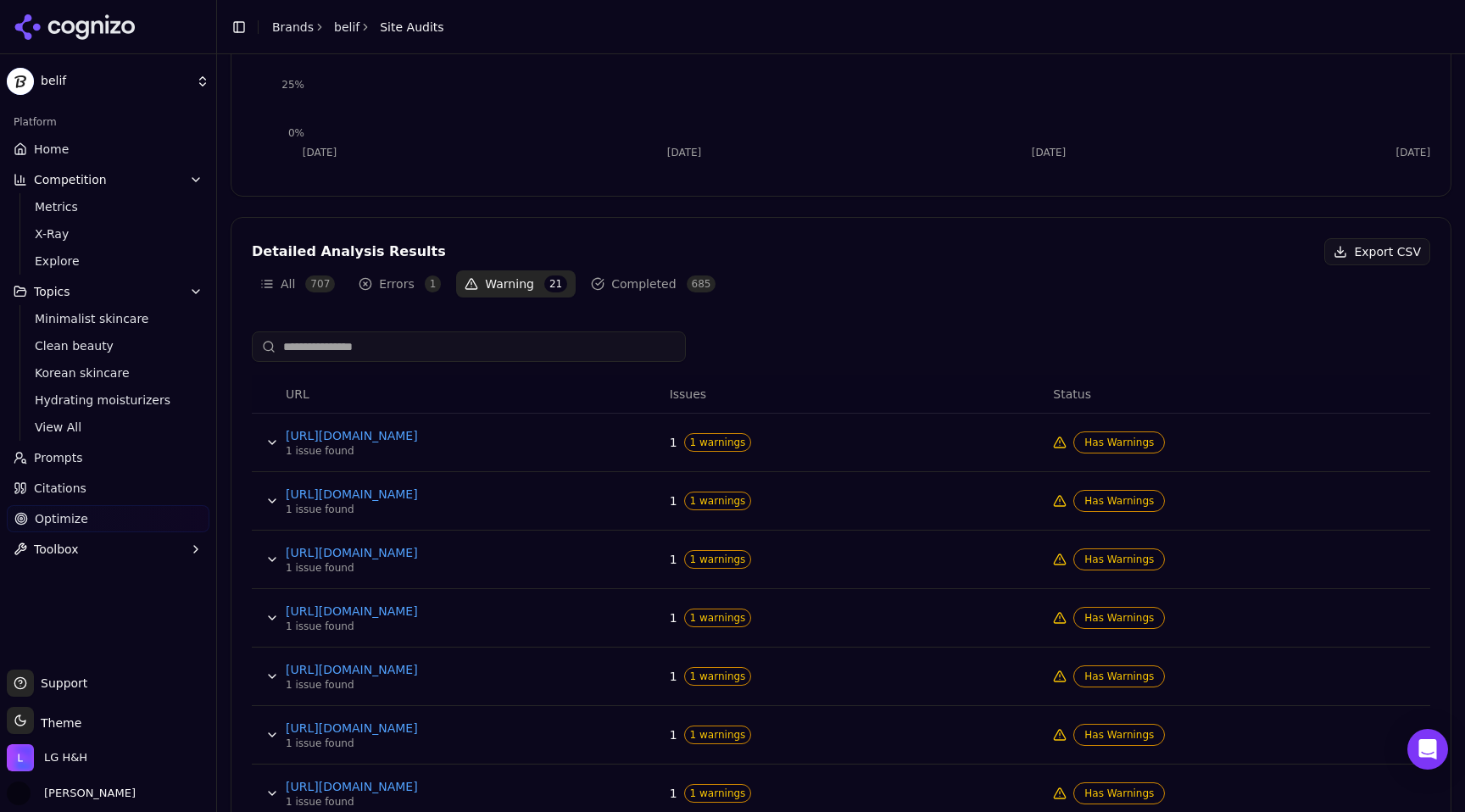
click at [263, 445] on button "Data table" at bounding box center [272, 442] width 27 height 27
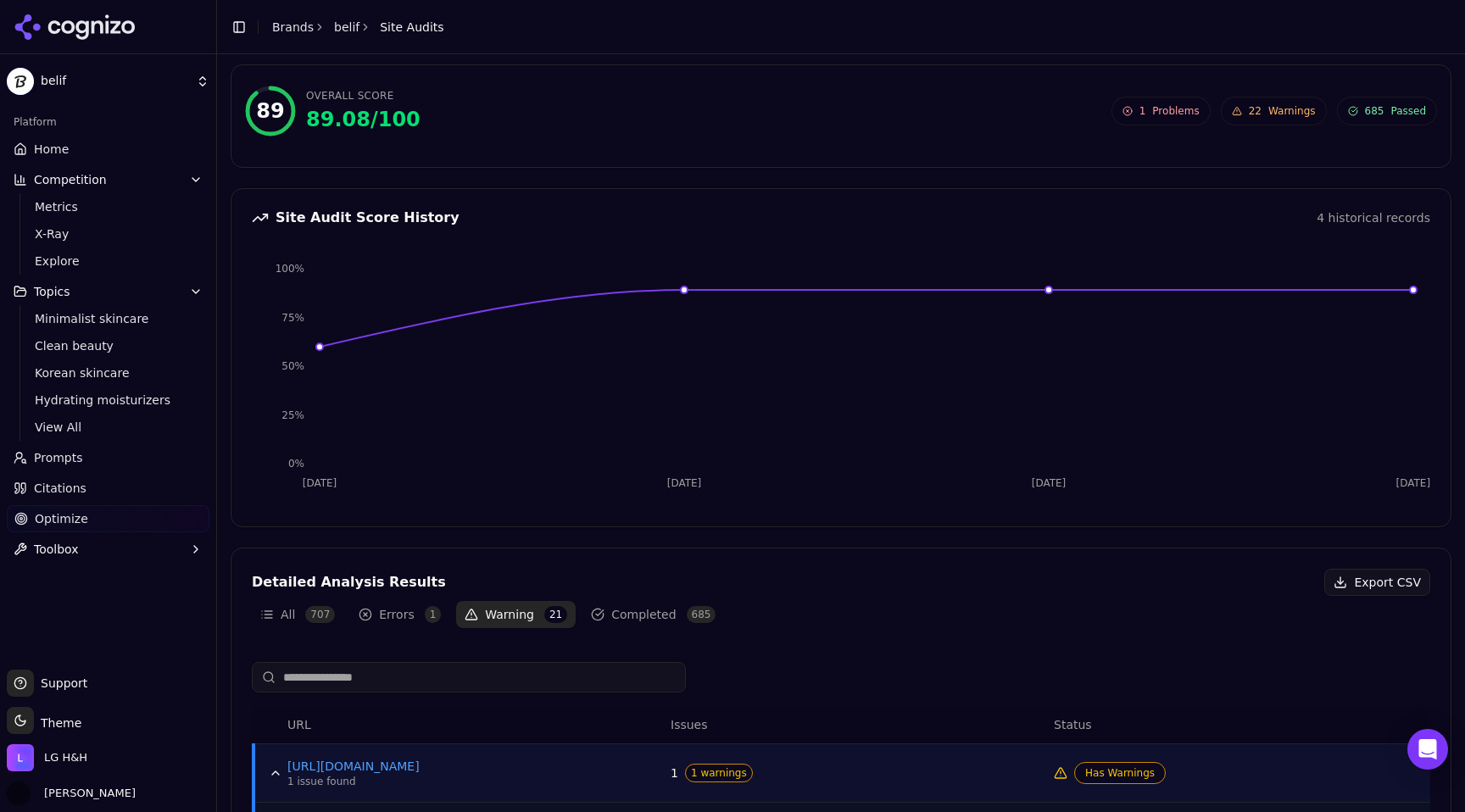
scroll to position [0, 0]
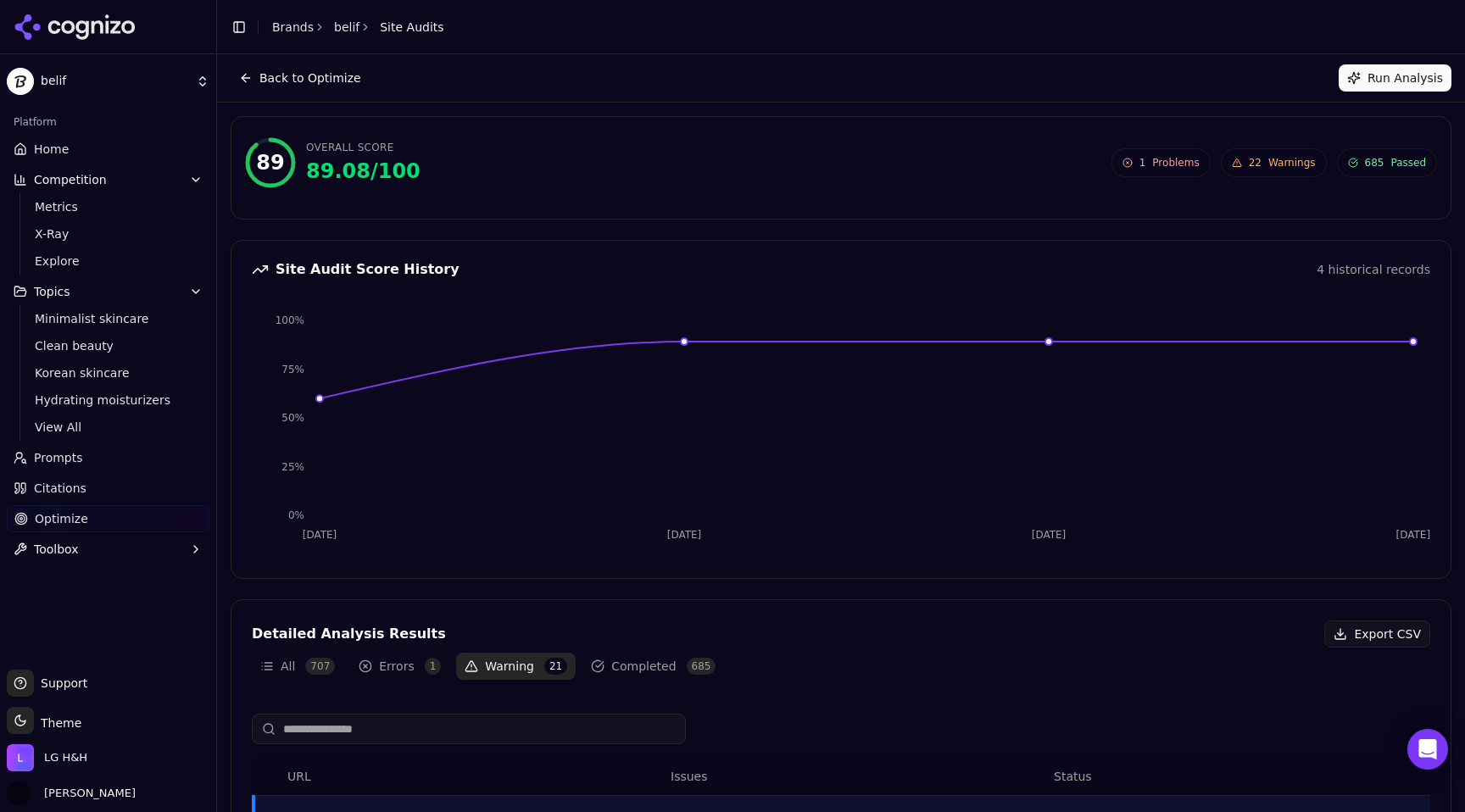
click at [250, 81] on button "Back to Optimize" at bounding box center [300, 78] width 139 height 27
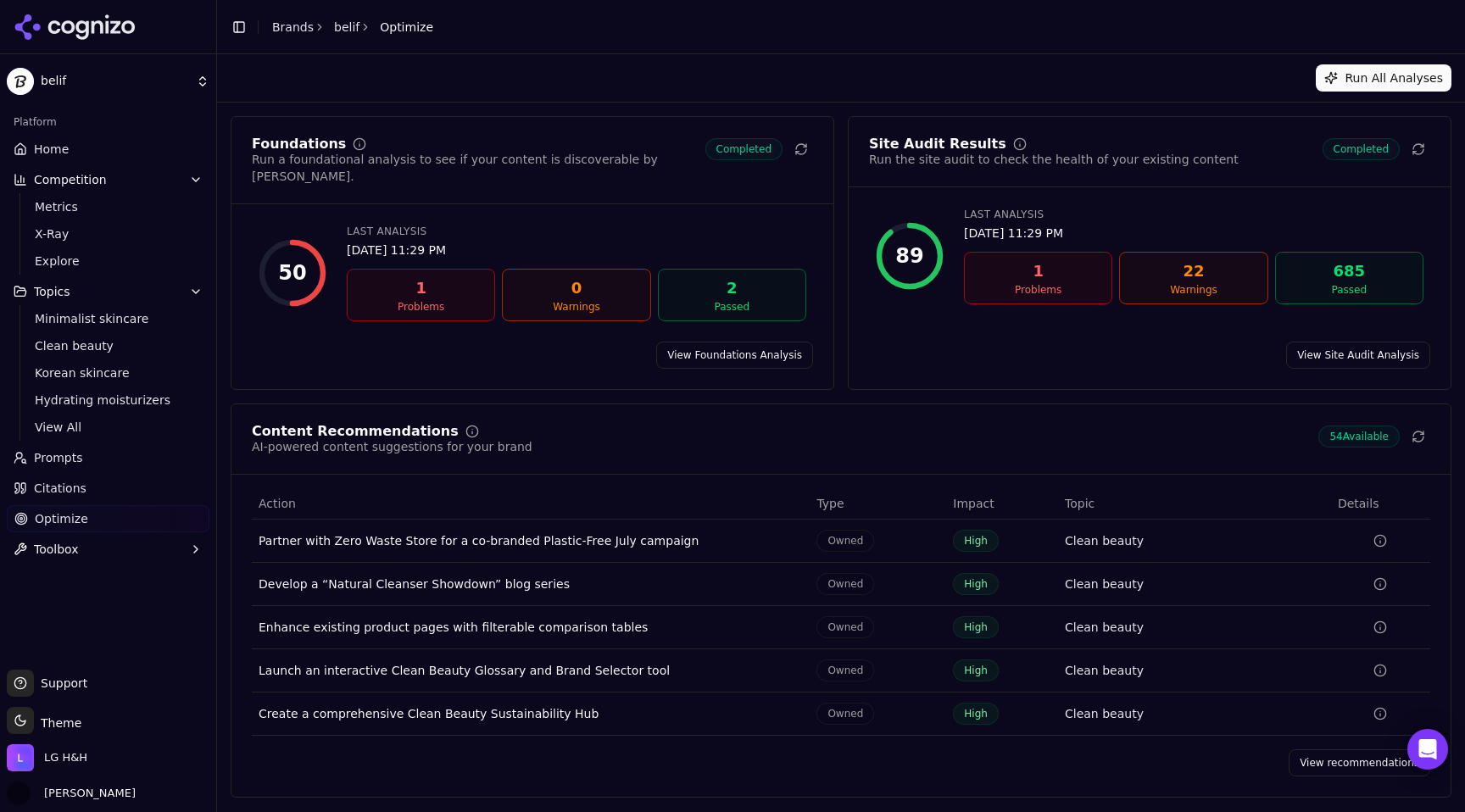
click at [106, 87] on html "belif Platform Home Competition Metrics X-Ray Explore Topics Minimalist skincar…" at bounding box center [732, 406] width 1465 height 812
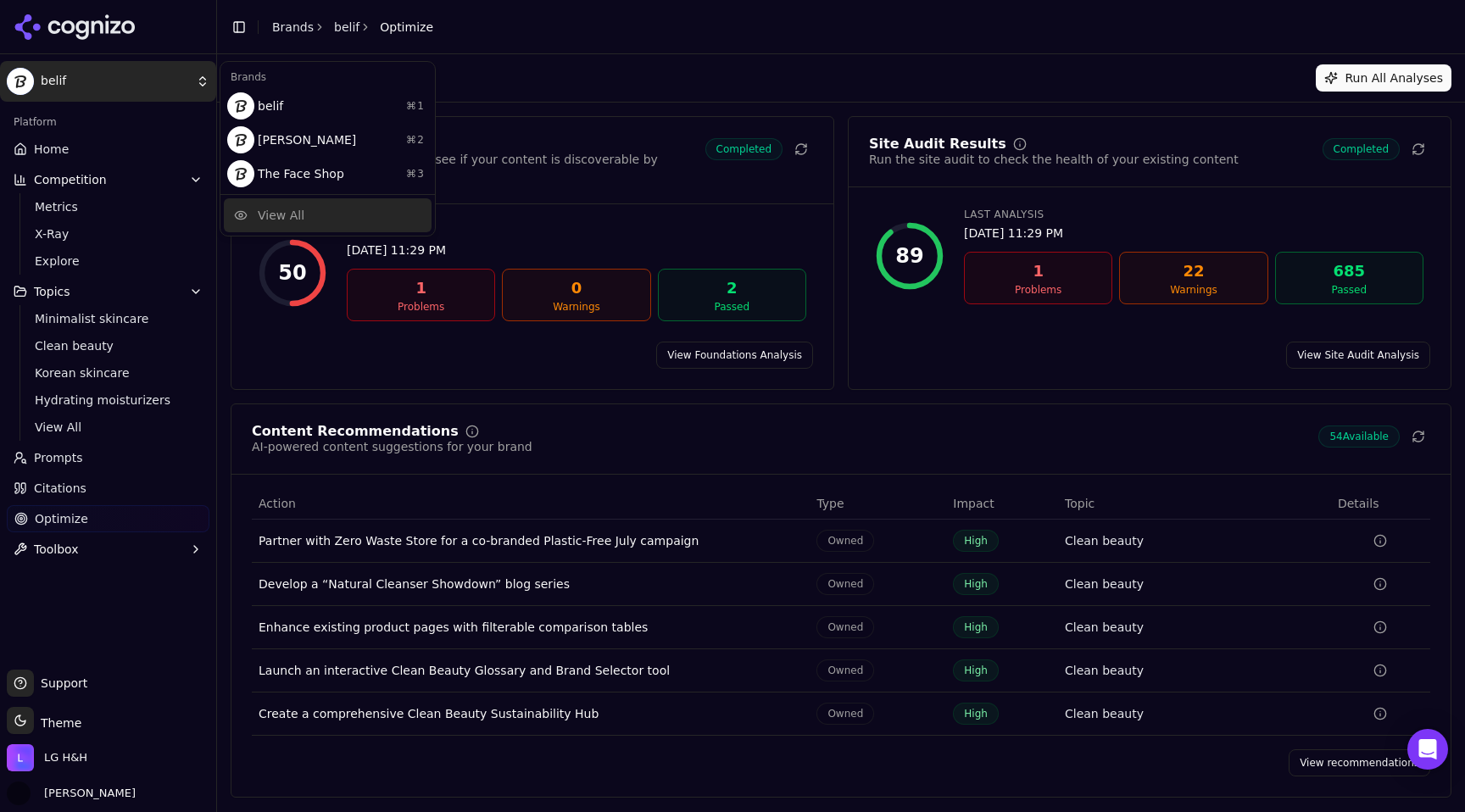
click at [332, 221] on div "View All" at bounding box center [327, 215] width 208 height 34
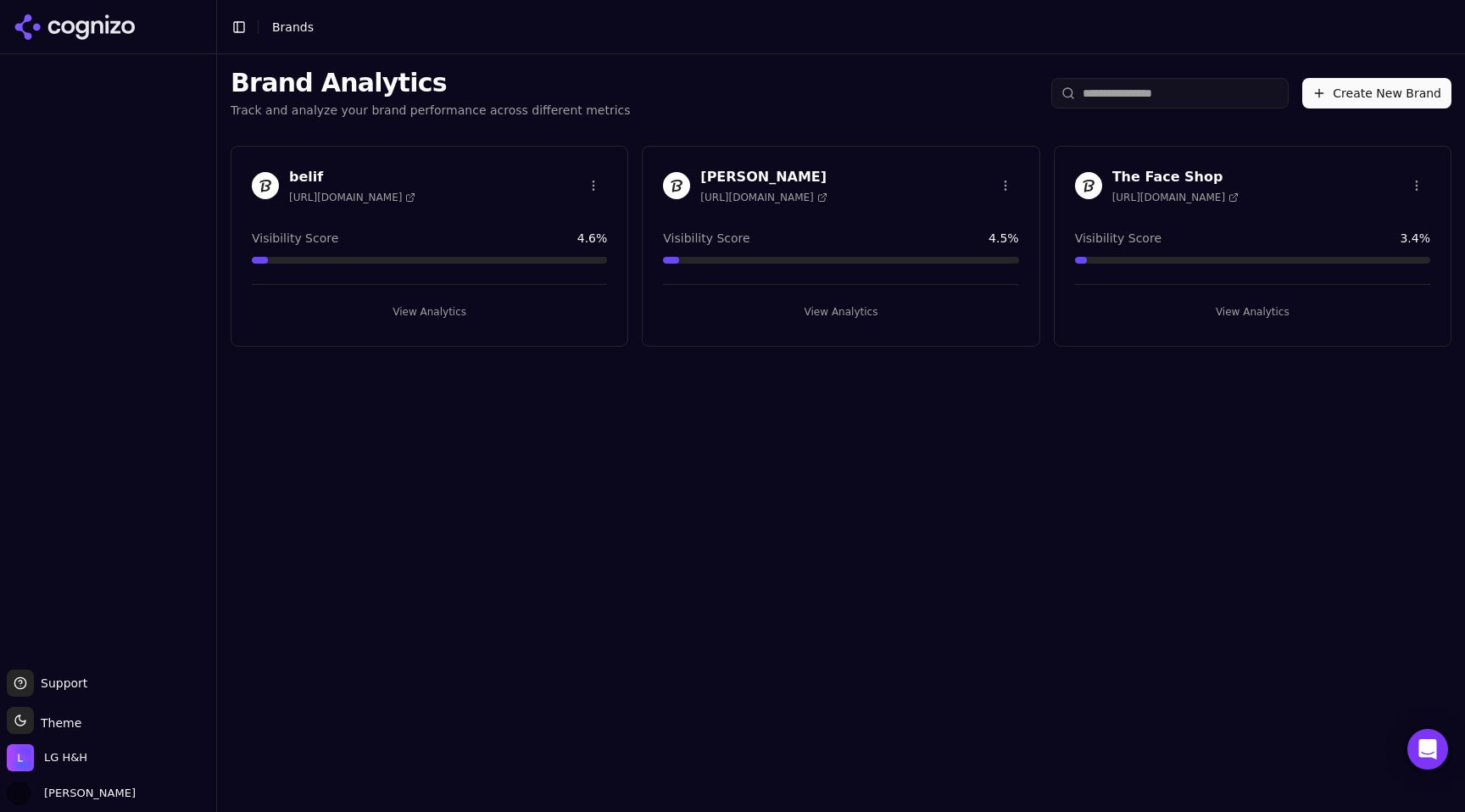
click at [324, 177] on h3 "belif" at bounding box center [352, 177] width 126 height 20
